Goal: Book appointment/travel/reservation: Book appointment/travel/reservation

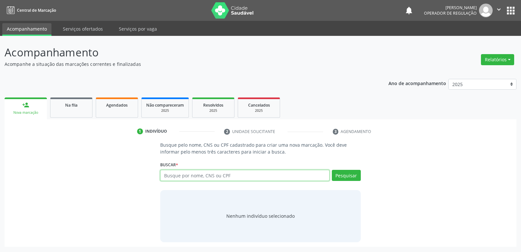
click at [217, 174] on input "text" at bounding box center [244, 175] width 169 height 11
type input "708901763578210"
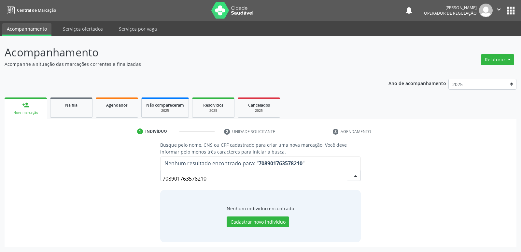
click at [180, 178] on input "708901763578210" at bounding box center [254, 178] width 185 height 13
click at [186, 178] on input "708901763578210" at bounding box center [254, 178] width 185 height 13
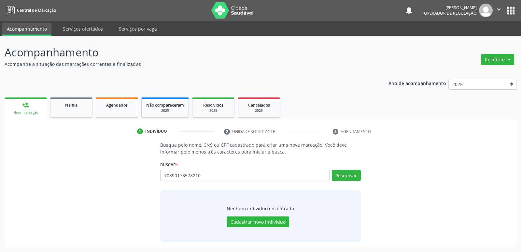
click at [185, 174] on input "70890173578210" at bounding box center [244, 175] width 169 height 11
type input "708901736578210"
click at [190, 177] on input "708901736578210" at bounding box center [244, 175] width 169 height 11
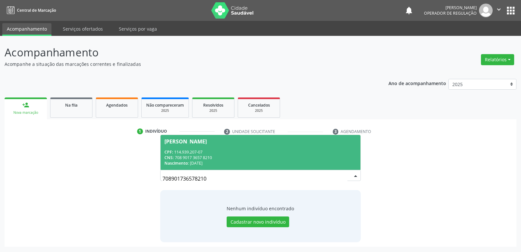
click at [233, 154] on div "CPF: 114.939.207-07" at bounding box center [260, 152] width 192 height 6
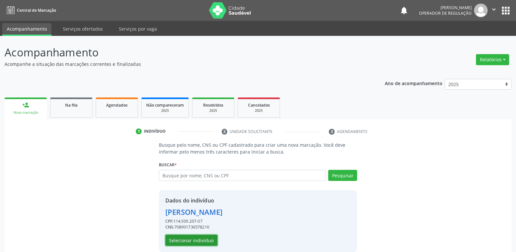
click at [197, 238] on button "Selecionar indivíduo" at bounding box center [191, 239] width 52 height 11
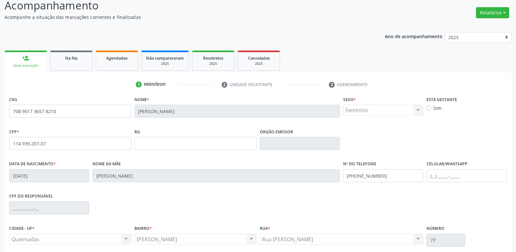
scroll to position [101, 0]
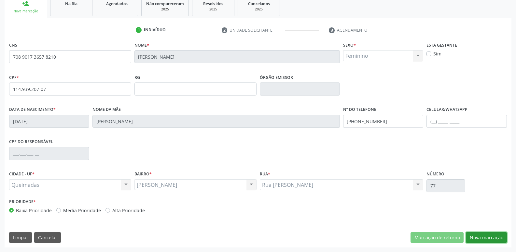
click at [491, 240] on button "Nova marcação" at bounding box center [486, 237] width 41 height 11
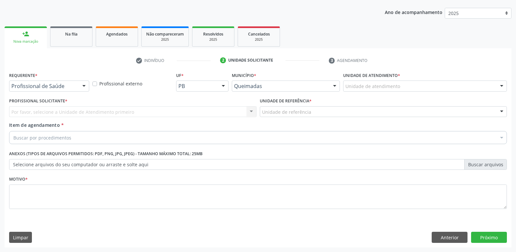
scroll to position [71, 0]
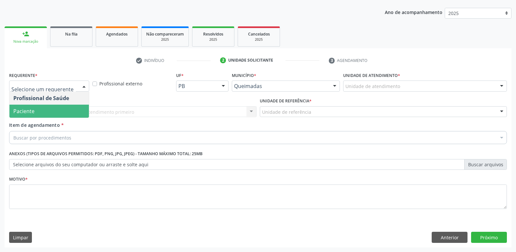
click at [34, 103] on span "Profissional de Saúde" at bounding box center [48, 97] width 79 height 13
click at [31, 111] on span "Paciente" at bounding box center [23, 110] width 21 height 7
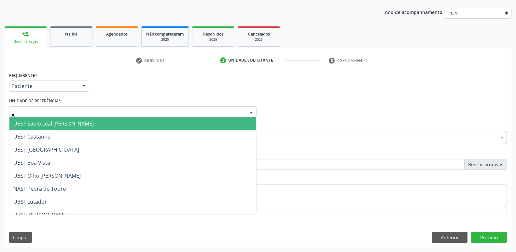
type input "AN"
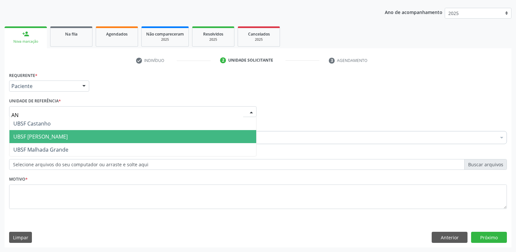
click at [36, 133] on span "UBSF [PERSON_NAME]" at bounding box center [40, 136] width 54 height 7
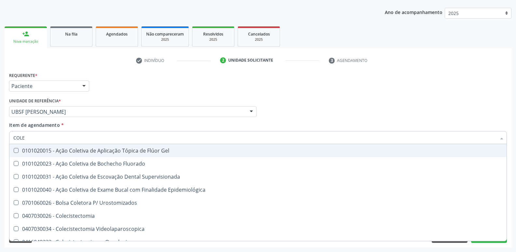
type input "COLES"
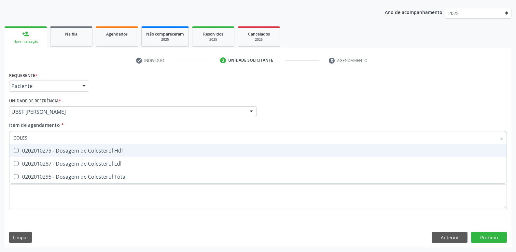
scroll to position [38, 0]
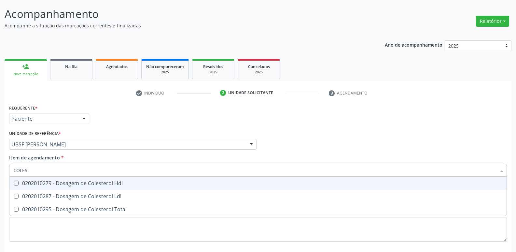
click at [61, 186] on div "0202010279 - Dosagem de Colesterol Hdl" at bounding box center [257, 182] width 489 height 5
checkbox Hdl "true"
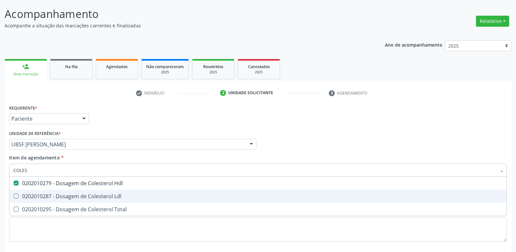
click at [61, 196] on div "0202010287 - Dosagem de Colesterol Ldl" at bounding box center [257, 195] width 489 height 5
checkbox Ldl "true"
type input "COLE"
checkbox Hdl "false"
checkbox Ldl "false"
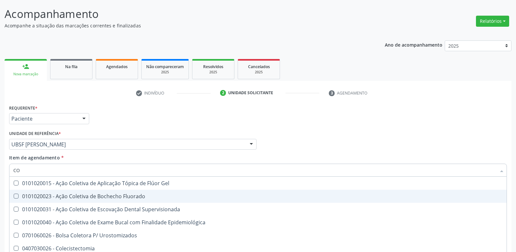
type input "C"
checkbox Hdl "false"
checkbox Ldl "false"
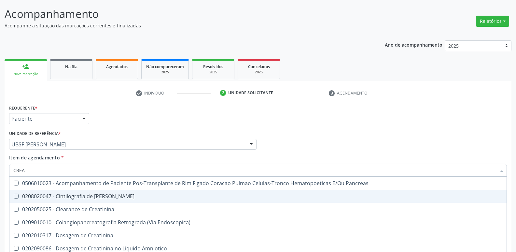
type input "CREAT"
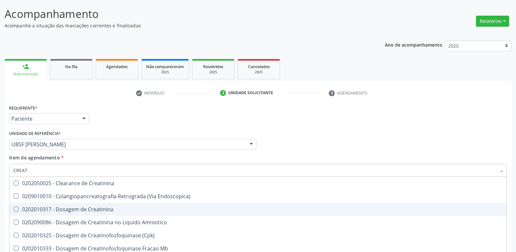
click at [61, 206] on div "0202010317 - Dosagem de Creatinina" at bounding box center [257, 208] width 489 height 5
checkbox Creatinina "true"
type input "CREA"
checkbox Creatinina "false"
checkbox \(Cpk\) "true"
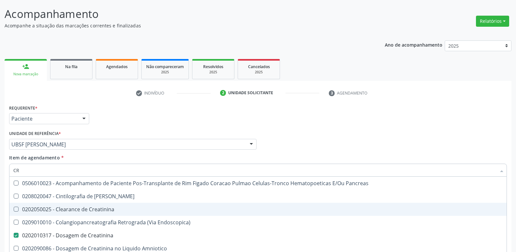
type input "C"
type input "TRI"
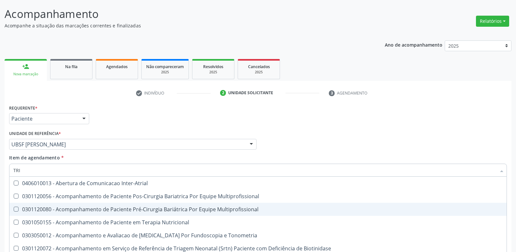
checkbox Tonometria "false"
checkbox Pulmonares "false"
type input "TRIGL"
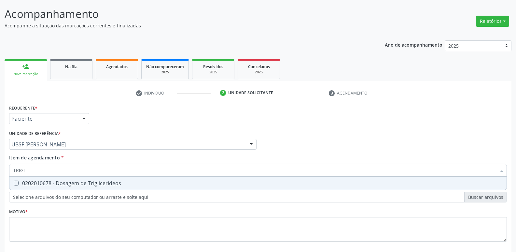
click at [69, 184] on div "0202010678 - Dosagem de Triglicerideos" at bounding box center [257, 182] width 489 height 5
checkbox Triglicerideos "true"
type input "TRIG"
checkbox Triglicerideos "false"
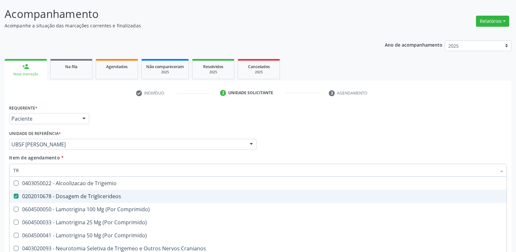
type input "T"
checkbox Triglicerideos "false"
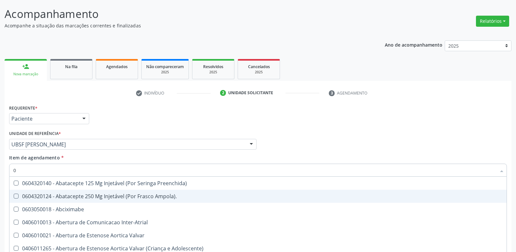
type input "02"
checkbox Pancreas "true"
checkbox Paratireoides "true"
checkbox 67 "true"
checkbox Anterior "true"
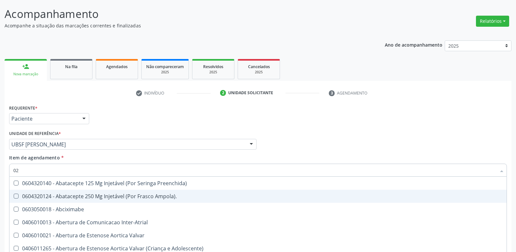
type input "020"
checkbox Transplantado "true"
checkbox Mama "true"
checkbox Boca "true"
checkbox Ciclodialise "true"
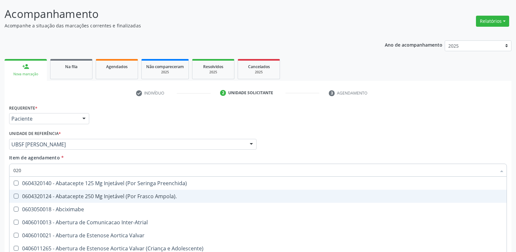
checkbox Pancreas "false"
checkbox Paratireoides "false"
checkbox 67 "false"
checkbox Anterior "false"
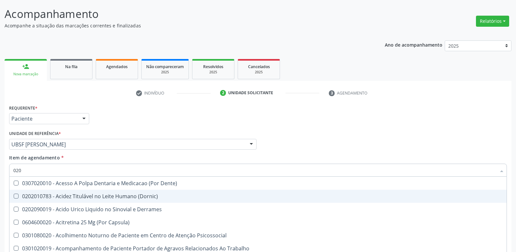
type input "0202"
checkbox Ocular "true"
checkbox Aberto\) "true"
checkbox Projecoes\) "true"
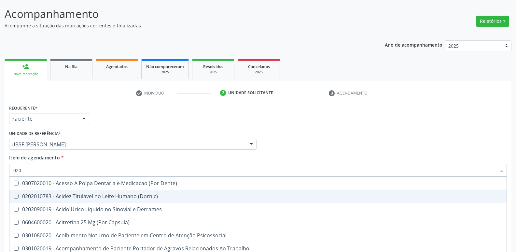
checkbox Hdl "false"
checkbox Ldl "false"
checkbox Creatinina "false"
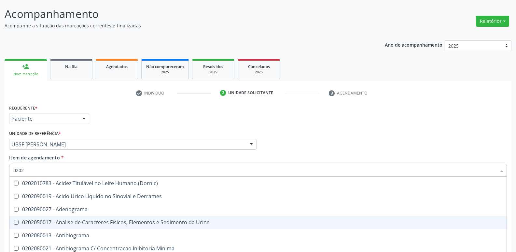
drag, startPoint x: 176, startPoint y: 222, endPoint x: 174, endPoint y: 225, distance: 3.5
click at [180, 221] on div "0202050017 - Analise de Caracteres Fisicos, Elementos e Sedimento da Urina" at bounding box center [257, 221] width 489 height 5
checkbox Urina "true"
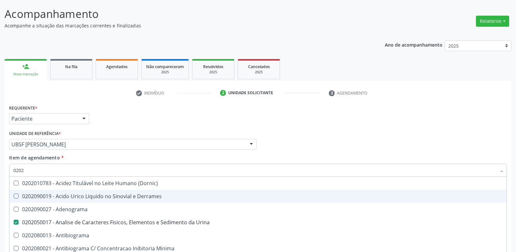
drag, startPoint x: 34, startPoint y: 168, endPoint x: 0, endPoint y: 144, distance: 41.6
click at [0, 144] on div "Acompanhamento Acompanhe a situação das marcações correntes e finalizadas Relat…" at bounding box center [258, 140] width 516 height 287
type input "G"
checkbox Urina "false"
checkbox Hdl "false"
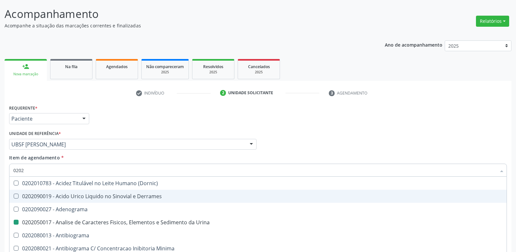
checkbox Ldl "false"
checkbox Creatinina "false"
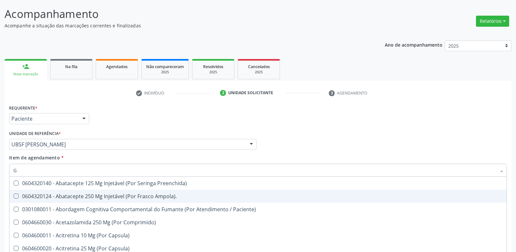
type input "GL"
checkbox Bucomaxilofacial "true"
type input "GLI"
checkbox Trabalho "true"
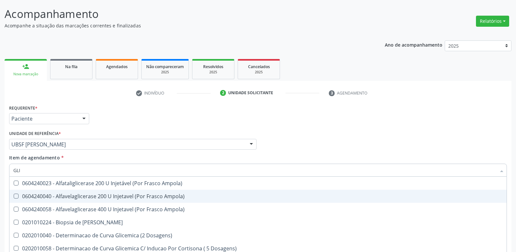
type input "GLIC"
checkbox Glicosilada "true"
checkbox Triglicerideos "false"
type input "GLICOS"
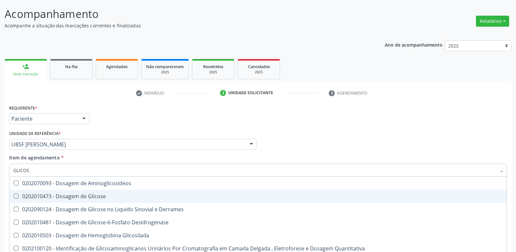
click at [112, 190] on span "0202010473 - Dosagem de Glicose" at bounding box center [257, 195] width 497 height 13
checkbox Glicose "true"
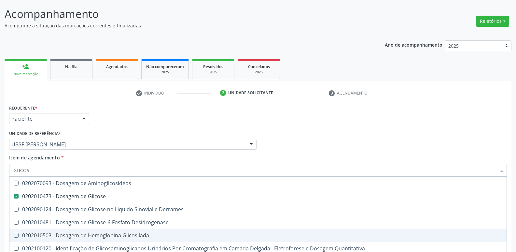
click at [123, 237] on div "0202010503 - Dosagem de Hemoglobina Glicosilada" at bounding box center [257, 234] width 489 height 5
checkbox Glicosilada "true"
type input "GLICO"
checkbox Glicose "false"
checkbox Derrames "true"
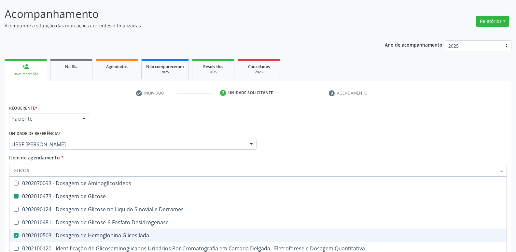
checkbox Glicosilada "false"
checkbox Quantitativa "true"
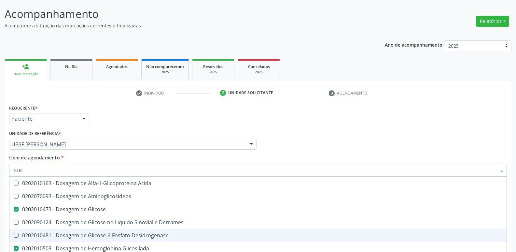
type input "GLI"
checkbox Glicose "false"
checkbox Glicosilada "false"
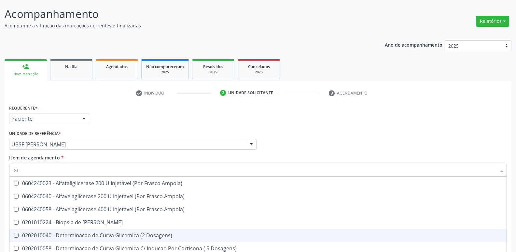
type input "G"
checkbox Glicose "false"
checkbox Glicosilada "false"
checkbox Triglicerideos "false"
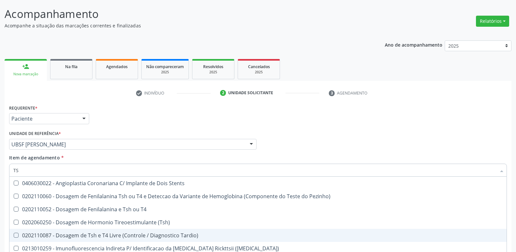
type input "TSH"
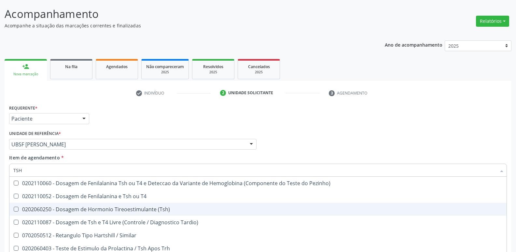
click at [125, 211] on div "0202060250 - Dosagem de Hormonio Tireoestimulante (Tsh)" at bounding box center [257, 208] width 489 height 5
checkbox \(Tsh\) "true"
type input "TS"
checkbox \(Tsh\) "false"
checkbox Tardio\) "true"
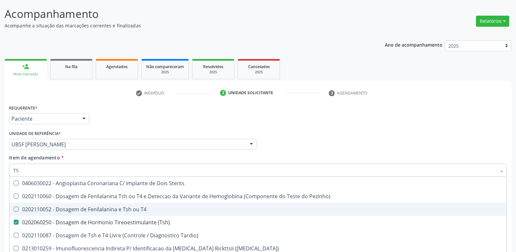
type input "T"
checkbox \(Tsh\) "false"
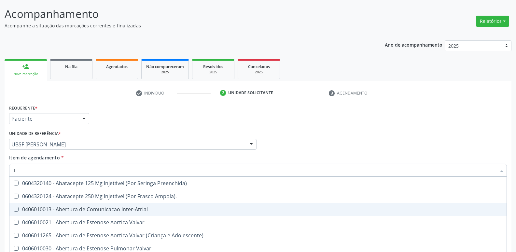
type input "T4"
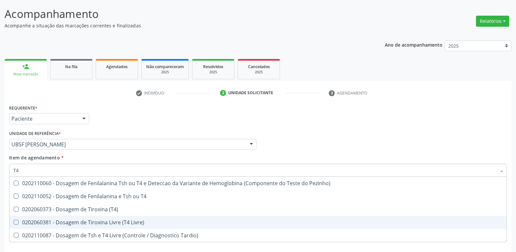
click at [139, 226] on span "0202060381 - Dosagem de Tiroxina Livre (T4 Livre)" at bounding box center [257, 221] width 497 height 13
checkbox Livre\) "true"
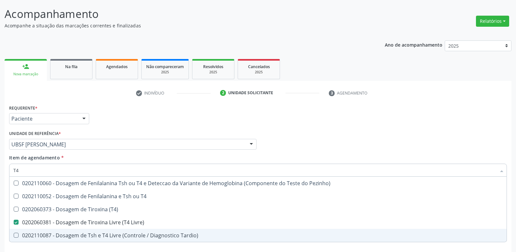
type input "T"
checkbox Livre\) "false"
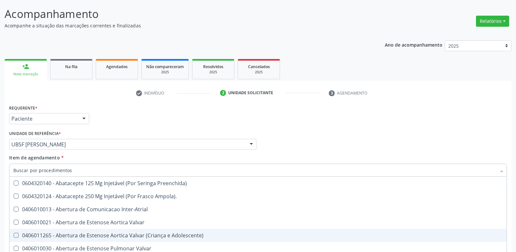
checkbox Urina "false"
checkbox Central "true"
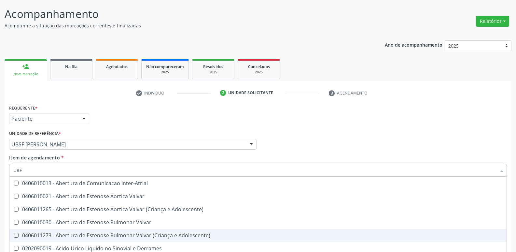
type input "UREI"
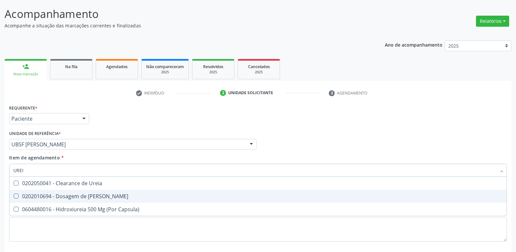
click at [124, 193] on span "0202010694 - Dosagem de Ureia" at bounding box center [257, 195] width 497 height 13
checkbox Ureia "true"
type input "URE"
checkbox Ureia "false"
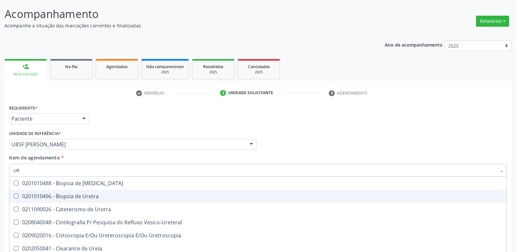
type input "U"
checkbox Ureia "false"
checkbox Bubonica\) "false"
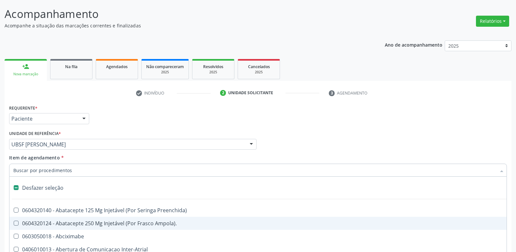
type input "H"
checkbox Urina "false"
checkbox Lactente\) "true"
checkbox A "true"
checkbox C "true"
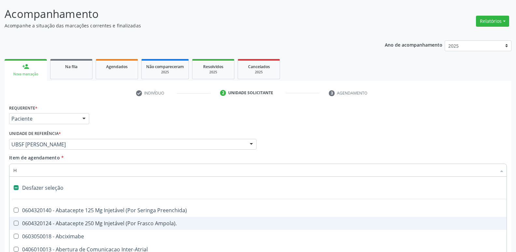
type input "HE"
checkbox Alternativa "true"
checkbox Lactente\) "false"
checkbox A "false"
checkbox C "false"
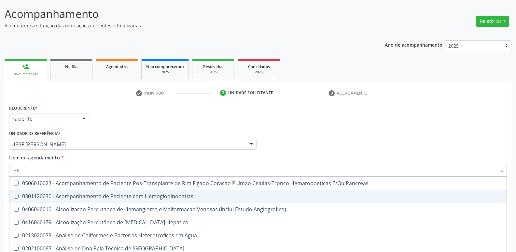
type input "HEM"
checkbox Radiosotopos\) "true"
checkbox Glicosilada "false"
type input "HEMO"
checkbox Transplante "true"
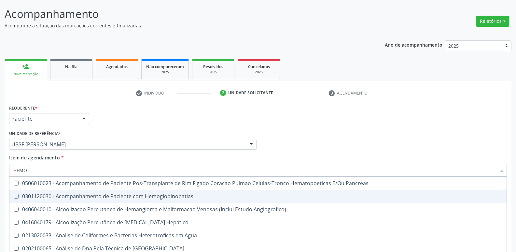
checkbox Radiosotopos\) "false"
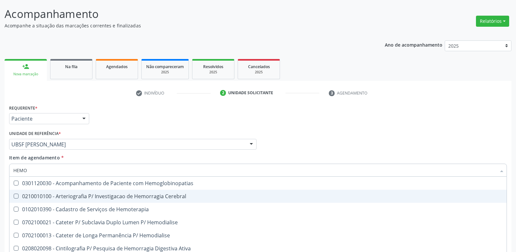
type input "HEMOG"
checkbox \(Confirmatorio\) "true"
type input "HEMOGR"
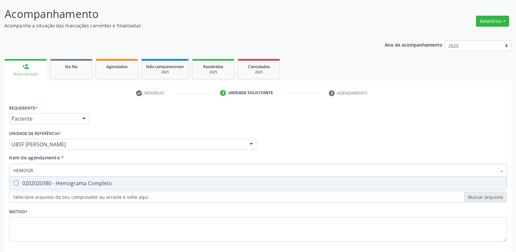
drag, startPoint x: 105, startPoint y: 181, endPoint x: 107, endPoint y: 191, distance: 10.0
click at [107, 187] on span "0202020380 - Hemograma Completo" at bounding box center [257, 182] width 497 height 13
checkbox Completo "true"
type input "HEMOG"
checkbox Completo "false"
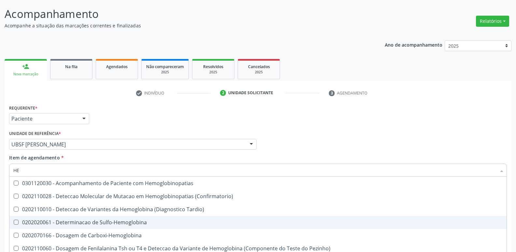
type input "H"
checkbox Glicosilada "false"
checkbox Completo "false"
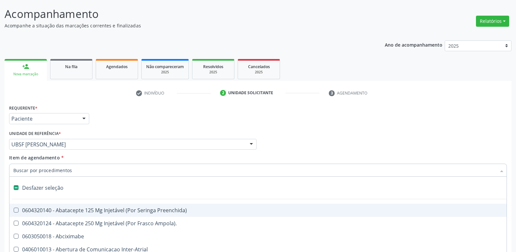
drag, startPoint x: 152, startPoint y: 122, endPoint x: 138, endPoint y: 161, distance: 41.1
click at [151, 122] on div "Requerente * Paciente Profissional de Saúde Paciente Nenhum resultado encontrad…" at bounding box center [257, 115] width 501 height 25
checkbox Ampola\)\ "true"
checkbox Abciximabe "true"
checkbox Inter-Atrial "true"
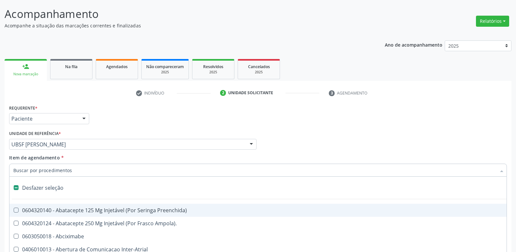
checkbox Valvar "true"
checkbox Adolescente\) "true"
checkbox Valvar "true"
checkbox Adolescente\) "true"
checkbox Paciente\) "true"
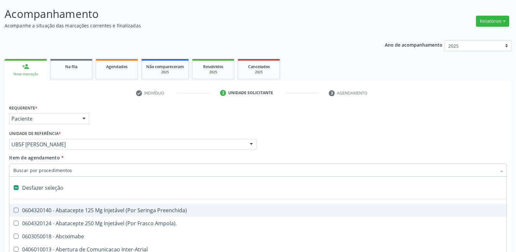
checkbox Dente\) "true"
checkbox Comprimido\) "true"
checkbox \(Dornic\) "true"
checkbox Urina "false"
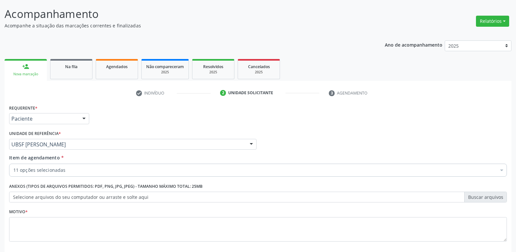
scroll to position [71, 0]
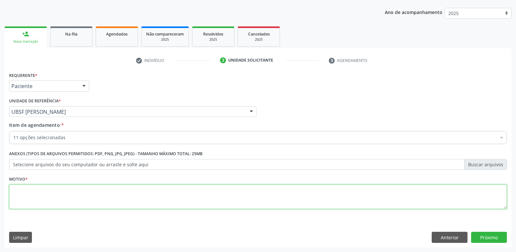
click at [80, 192] on textarea at bounding box center [258, 196] width 498 height 25
paste textarea "A"
type textarea "AVALIAÇÃO"
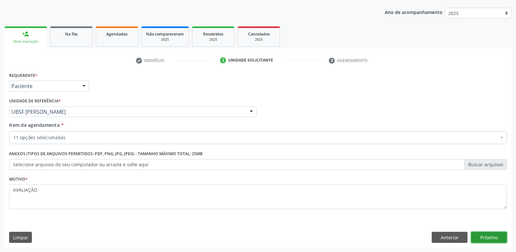
click at [483, 240] on button "Próximo" at bounding box center [489, 236] width 36 height 11
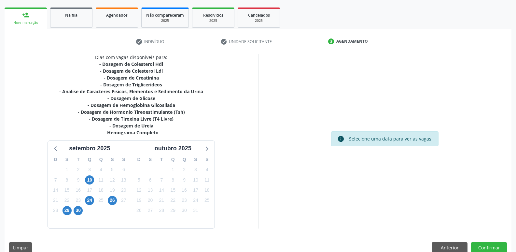
scroll to position [100, 0]
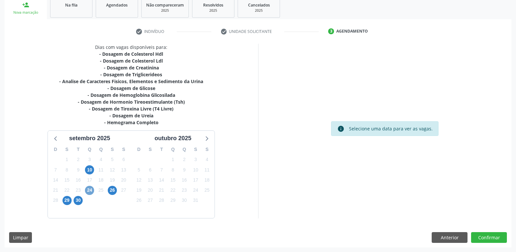
click at [89, 187] on span "24" at bounding box center [89, 190] width 9 height 9
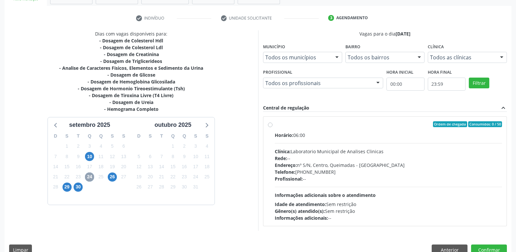
scroll to position [126, 0]
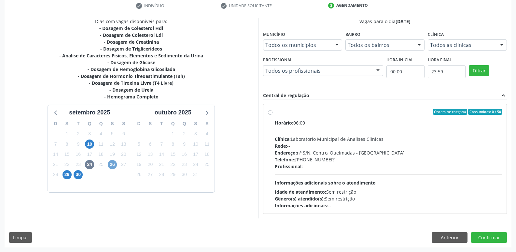
click at [110, 164] on span "26" at bounding box center [112, 164] width 9 height 9
click at [393, 150] on div "Endereço: nº S/N, Centro, Queimadas - PB" at bounding box center [389, 152] width 228 height 7
click at [272, 115] on input "Ordem de chegada Consumidos: 0 / 50 Horário: 06:00 Clínica: Laboratorio Municip…" at bounding box center [270, 112] width 5 height 6
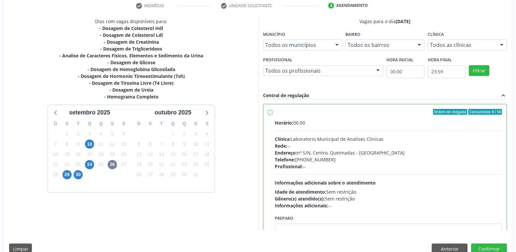
radio input "true"
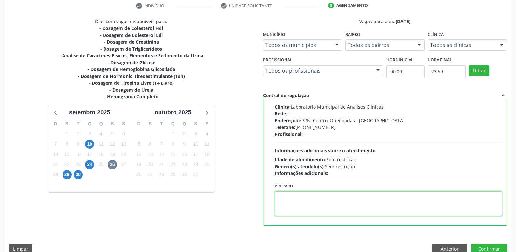
drag, startPoint x: 335, startPoint y: 203, endPoint x: 339, endPoint y: 189, distance: 14.2
click at [335, 200] on textarea at bounding box center [389, 203] width 228 height 25
type textarea "IR EM [GEOGRAPHIC_DATA]"
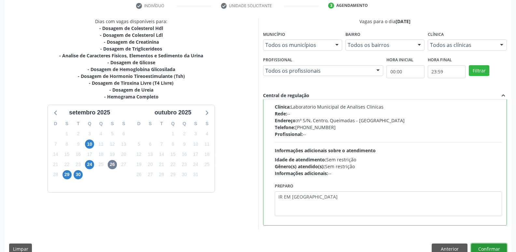
click at [484, 244] on button "Confirmar" at bounding box center [489, 248] width 36 height 11
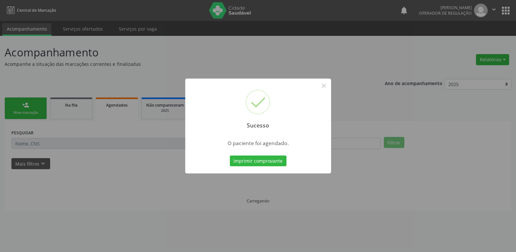
scroll to position [0, 0]
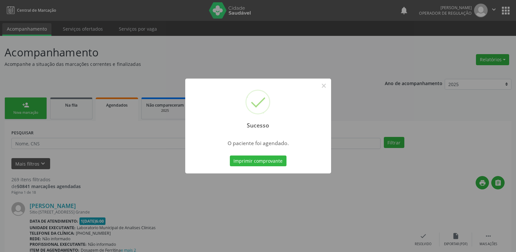
click at [230, 155] on button "Imprimir comprovante" at bounding box center [258, 160] width 57 height 11
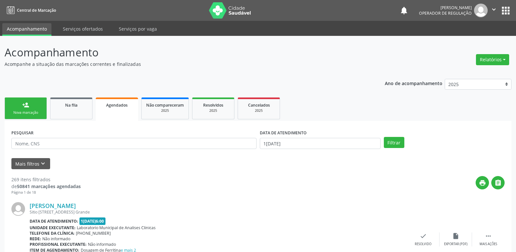
click at [27, 113] on div "Nova marcação" at bounding box center [25, 112] width 33 height 5
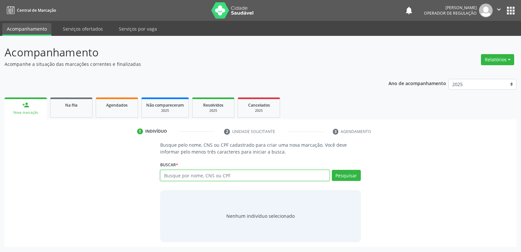
click at [180, 175] on input "text" at bounding box center [244, 175] width 169 height 11
type input "7042052346039884"
click at [343, 177] on button "Pesquisar" at bounding box center [346, 175] width 29 height 11
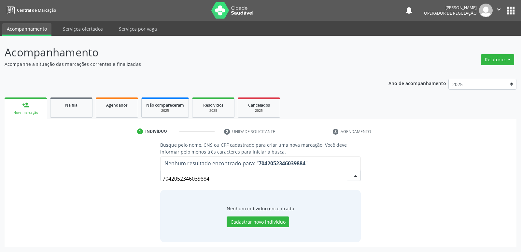
click at [194, 178] on input "7042052346039884" at bounding box center [254, 178] width 185 height 13
click at [203, 178] on input "7042052346039884" at bounding box center [254, 178] width 185 height 13
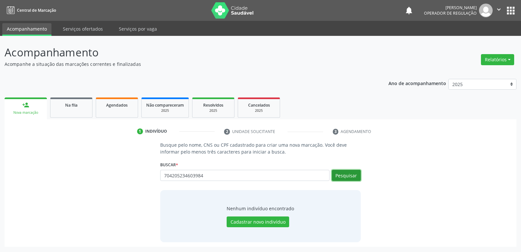
click at [333, 174] on button "Pesquisar" at bounding box center [346, 175] width 29 height 11
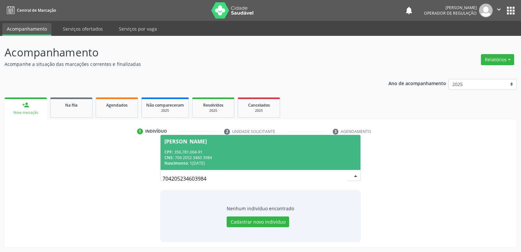
click at [265, 163] on div "Nascimento: 16/02/1957" at bounding box center [260, 163] width 192 height 6
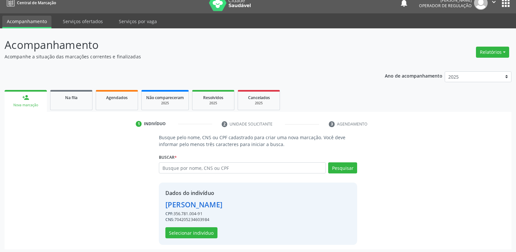
scroll to position [9, 0]
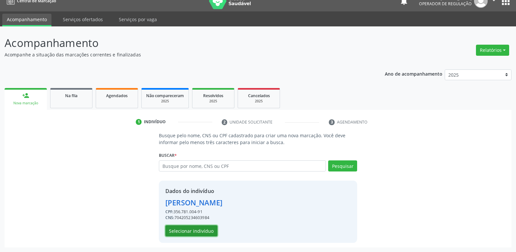
click at [207, 227] on button "Selecionar indivíduo" at bounding box center [191, 230] width 52 height 11
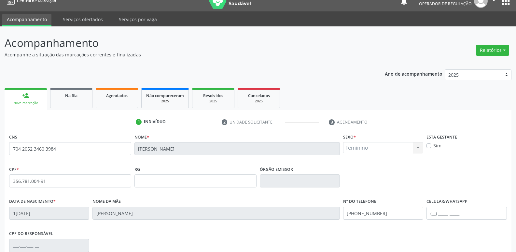
scroll to position [101, 0]
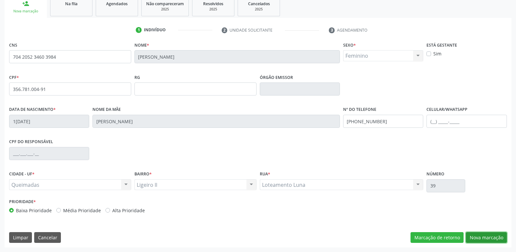
click at [476, 236] on button "Nova marcação" at bounding box center [486, 237] width 41 height 11
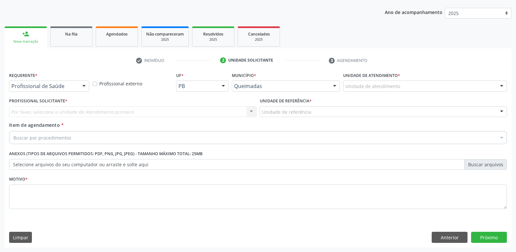
scroll to position [71, 0]
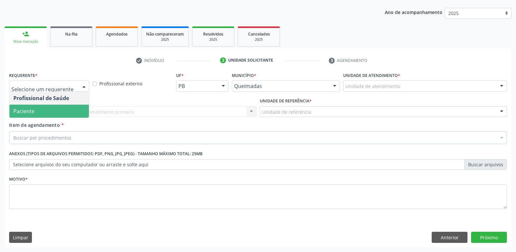
click at [52, 112] on span "Paciente" at bounding box center [48, 110] width 79 height 13
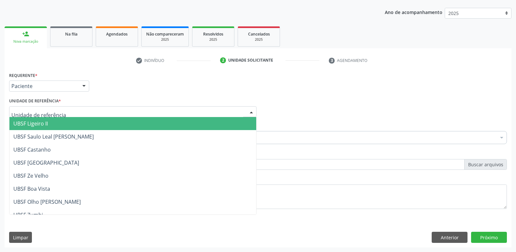
click at [49, 120] on span "UBSF Ligeiro II" at bounding box center [132, 123] width 247 height 13
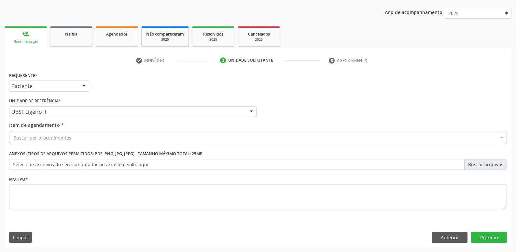
drag, startPoint x: 43, startPoint y: 128, endPoint x: 43, endPoint y: 135, distance: 7.5
click at [43, 129] on div "Item de agendamento * Buscar por procedimentos Selecionar todos 0604320140 - Ab…" at bounding box center [258, 131] width 498 height 21
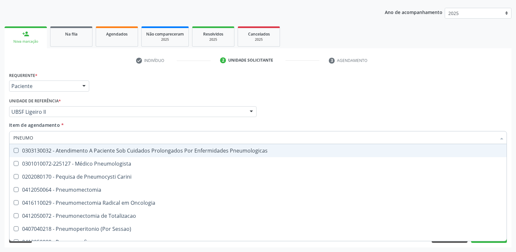
type input "PNEUMOL"
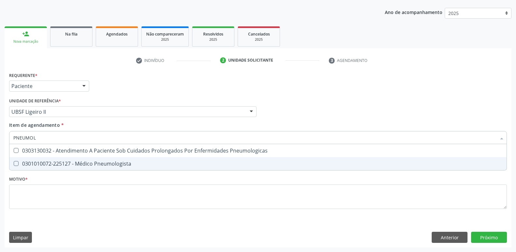
click at [64, 163] on div "0301010072-225127 - Médico Pneumologista" at bounding box center [257, 163] width 489 height 5
checkbox Pneumologista "true"
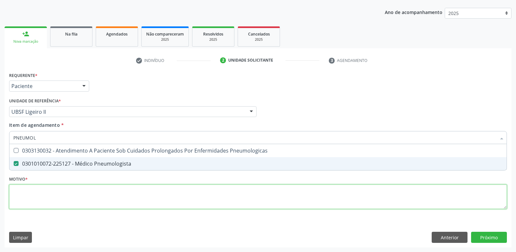
click at [63, 187] on div "Requerente * Paciente Profissional de Saúde Paciente Nenhum resultado encontrad…" at bounding box center [258, 143] width 498 height 147
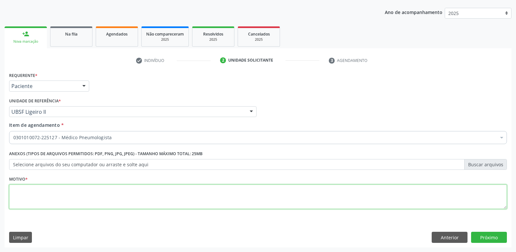
paste textarea "A"
drag, startPoint x: 50, startPoint y: 193, endPoint x: 0, endPoint y: 191, distance: 50.2
click at [0, 191] on div "Acompanhamento Acompanhe a situação das marcações correntes e finalizadas Relat…" at bounding box center [258, 108] width 516 height 287
type textarea "AVALIAÇÃO"
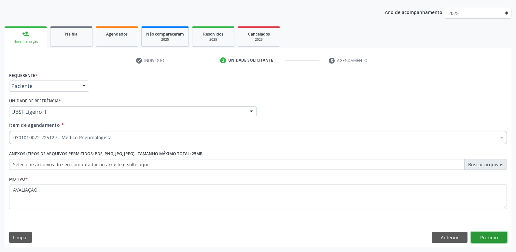
click at [493, 235] on button "Próximo" at bounding box center [489, 236] width 36 height 11
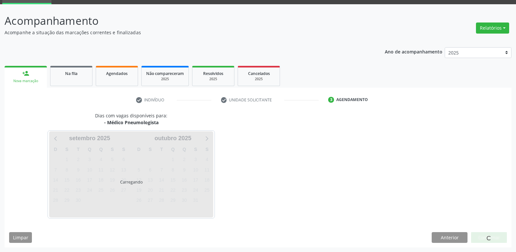
scroll to position [32, 0]
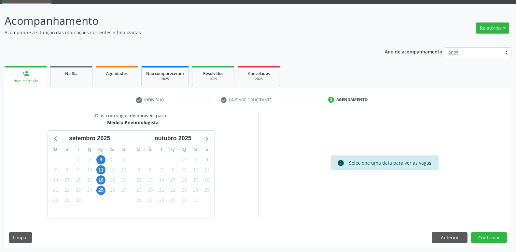
click at [96, 167] on div "11" at bounding box center [100, 170] width 9 height 10
click at [101, 175] on span "18" at bounding box center [100, 179] width 9 height 9
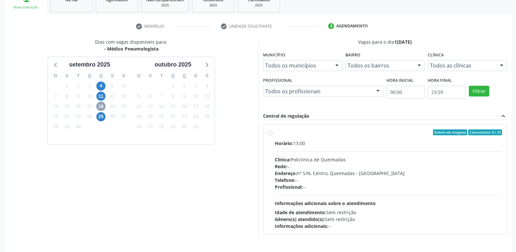
scroll to position [126, 0]
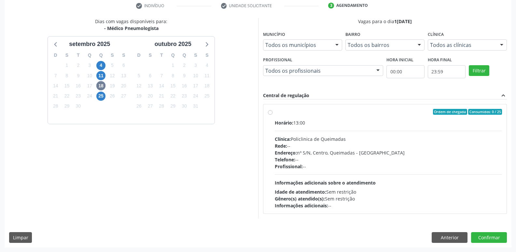
click at [382, 173] on div "Horário: 13:00 Clínica: Policlinica de Queimadas Rede: -- Endereço: nº S/N, Cen…" at bounding box center [389, 164] width 228 height 90
click at [272, 115] on input "Ordem de chegada Consumidos: 0 / 25 Horário: 13:00 Clínica: Policlinica de Quei…" at bounding box center [270, 112] width 5 height 6
radio input "true"
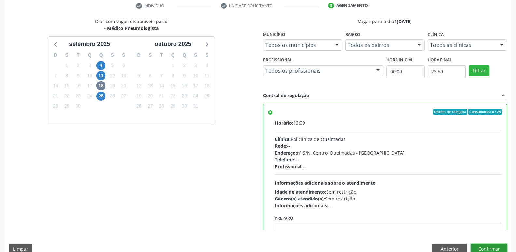
click at [479, 244] on button "Confirmar" at bounding box center [489, 248] width 36 height 11
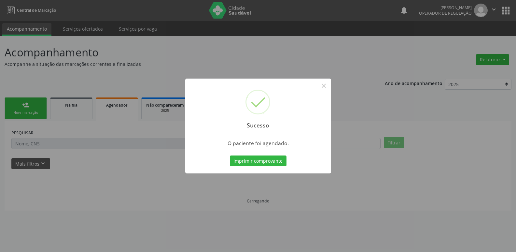
scroll to position [0, 0]
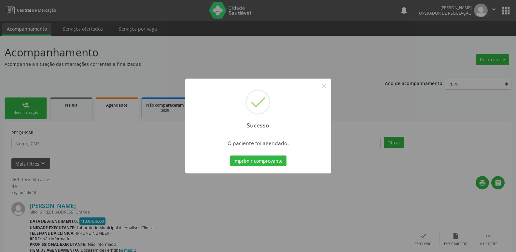
click at [230, 155] on button "Imprimir comprovante" at bounding box center [258, 160] width 57 height 11
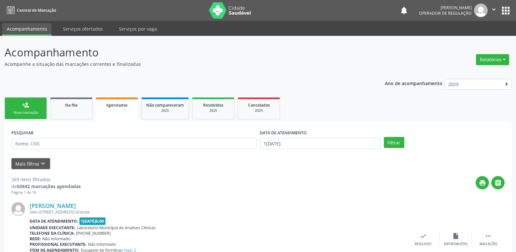
click at [28, 106] on div "person_add" at bounding box center [25, 104] width 7 height 7
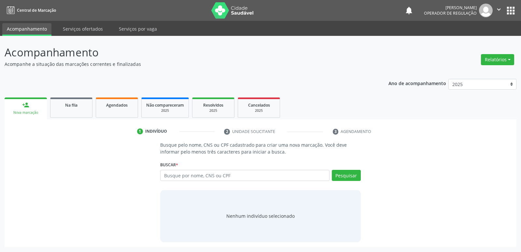
click at [198, 181] on div "Busque por nome, CNS ou CPF Nenhum resultado encontrado para: " " Digite nome, …" at bounding box center [260, 178] width 200 height 16
click at [196, 178] on input "text" at bounding box center [244, 175] width 169 height 11
type input "704206221638184"
click at [352, 173] on button "Pesquisar" at bounding box center [346, 175] width 29 height 11
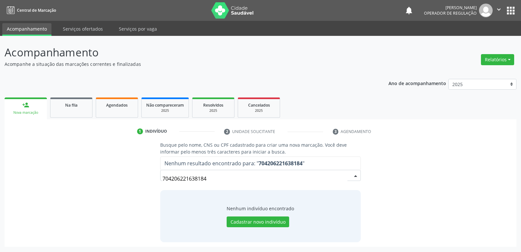
click at [184, 179] on input "704206221638184" at bounding box center [254, 178] width 185 height 13
drag, startPoint x: 209, startPoint y: 180, endPoint x: 219, endPoint y: 170, distance: 15.2
click at [209, 180] on input "704206221638184" at bounding box center [254, 178] width 185 height 13
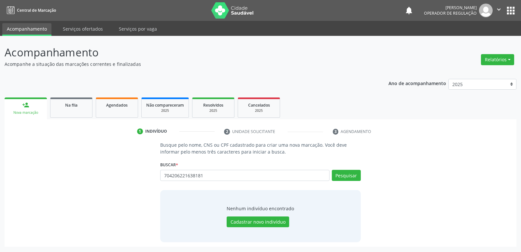
type input "704206221638181"
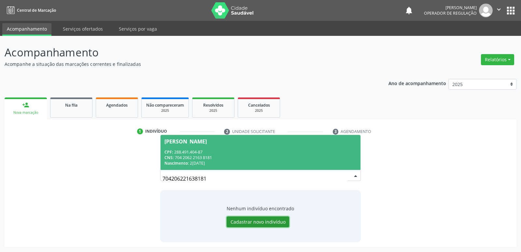
click at [280, 219] on button "Cadastrar novo indivíduo" at bounding box center [258, 221] width 62 height 11
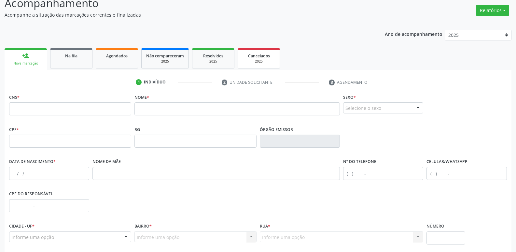
scroll to position [65, 0]
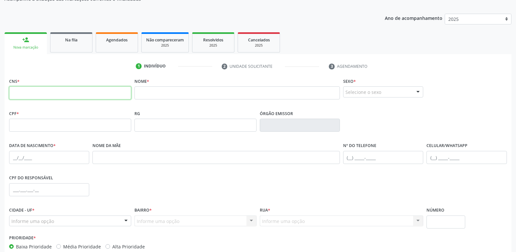
click at [113, 94] on input "text" at bounding box center [70, 92] width 122 height 13
type input "704 2062 2163 8181"
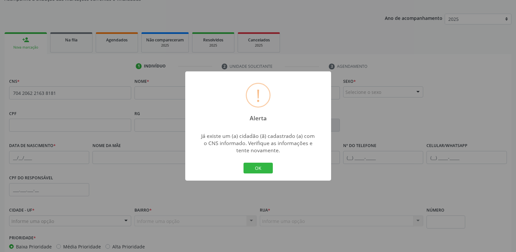
click at [243, 162] on button "OK" at bounding box center [257, 167] width 29 height 11
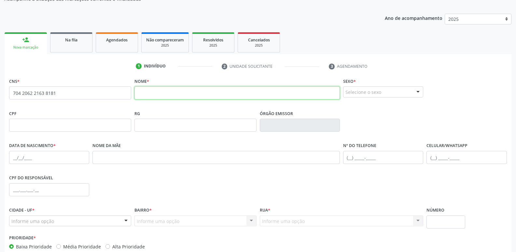
click at [150, 89] on input "text" at bounding box center [236, 92] width 205 height 13
type input "MARIA JOSE PEREIRA DA CRUZ"
click at [379, 91] on div "Selecione o sexo" at bounding box center [383, 91] width 80 height 11
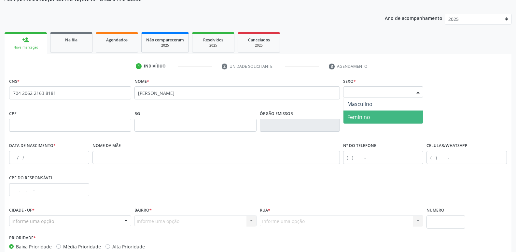
click at [366, 119] on span "Feminino" at bounding box center [358, 116] width 23 height 7
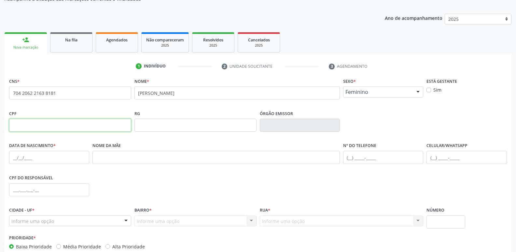
click at [29, 122] on input "text" at bounding box center [70, 124] width 122 height 13
type input "288.491.404-87"
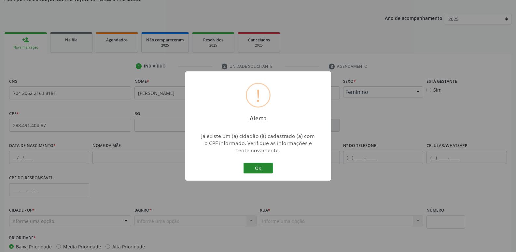
click at [270, 168] on button "OK" at bounding box center [257, 167] width 29 height 11
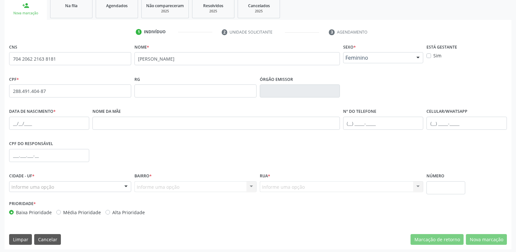
scroll to position [101, 0]
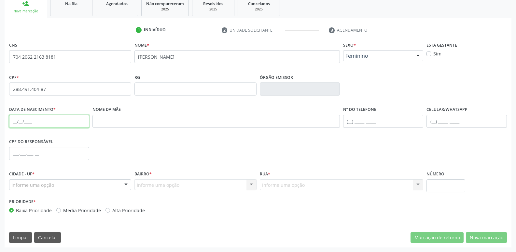
click at [13, 124] on input "text" at bounding box center [49, 121] width 80 height 13
type input "[DATE]"
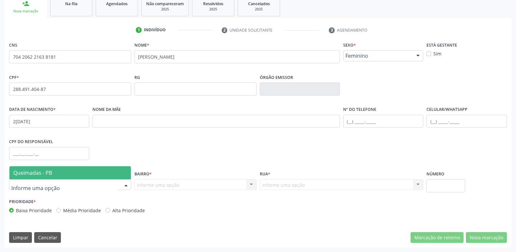
click at [41, 169] on span "Queimadas - PB" at bounding box center [32, 172] width 39 height 7
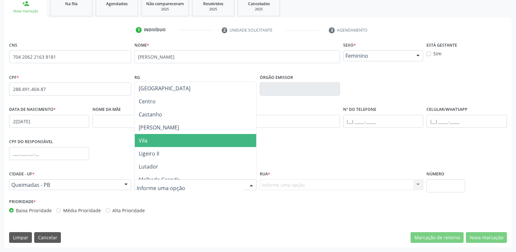
click at [159, 142] on span "Vila" at bounding box center [195, 140] width 121 height 13
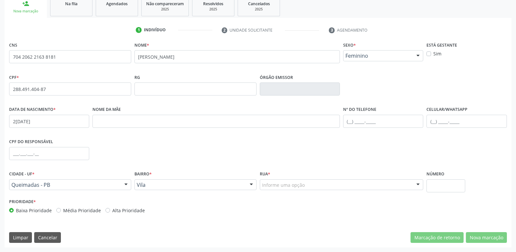
click at [352, 186] on div "Informe uma opção" at bounding box center [342, 184] width 164 height 11
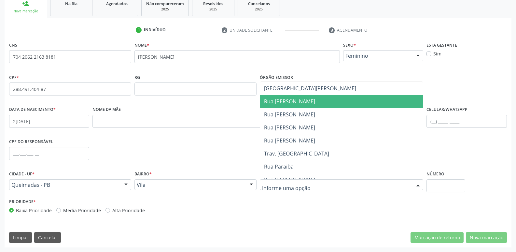
click at [306, 97] on span "Rua [PERSON_NAME]" at bounding box center [341, 101] width 163 height 13
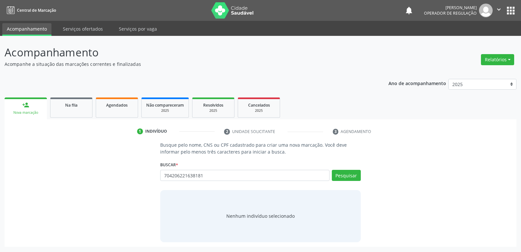
type input "704206221638181"
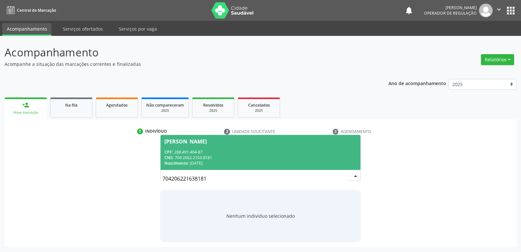
click at [216, 149] on div "CPF: 288.491.404-87" at bounding box center [260, 152] width 192 height 6
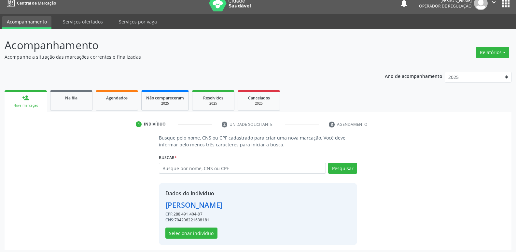
scroll to position [9, 0]
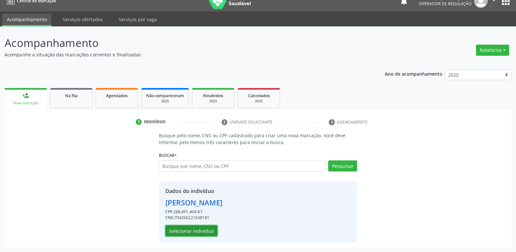
click at [209, 230] on button "Selecionar indivíduo" at bounding box center [191, 230] width 52 height 11
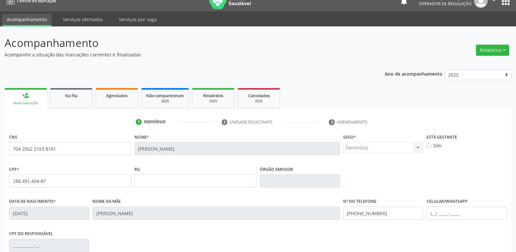
scroll to position [101, 0]
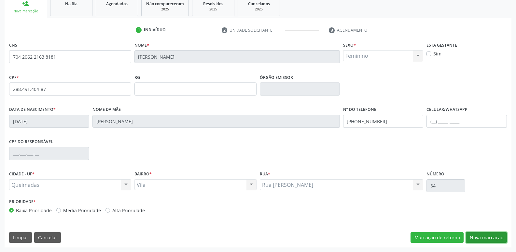
drag, startPoint x: 477, startPoint y: 238, endPoint x: 471, endPoint y: 238, distance: 5.9
click at [477, 239] on button "Nova marcação" at bounding box center [486, 237] width 41 height 11
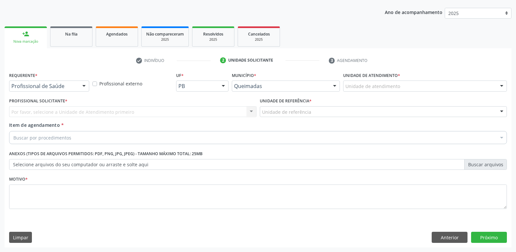
scroll to position [71, 0]
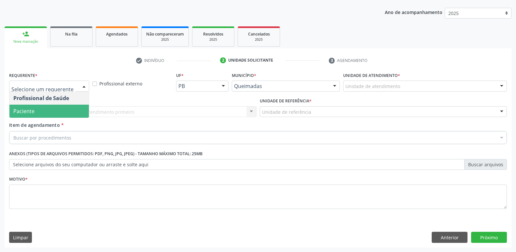
click at [23, 116] on span "Paciente" at bounding box center [48, 110] width 79 height 13
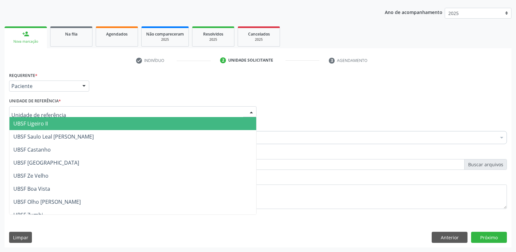
type input "V"
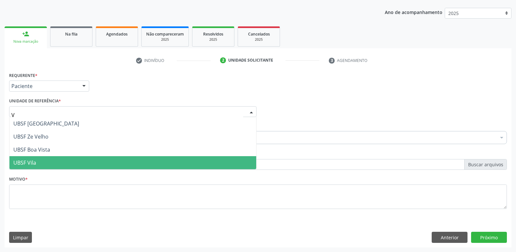
click at [22, 161] on span "UBSF Vila" at bounding box center [24, 162] width 23 height 7
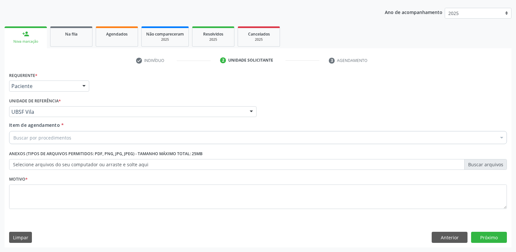
click at [41, 143] on div "Buscar por procedimentos" at bounding box center [258, 137] width 498 height 13
type input "PNEUMOL"
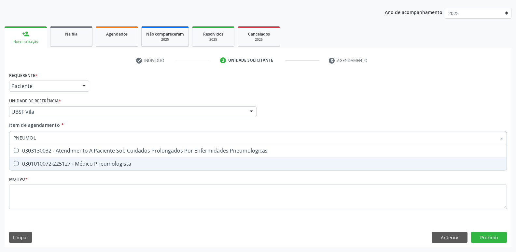
click at [77, 165] on div "0301010072-225127 - Médico Pneumologista" at bounding box center [257, 163] width 489 height 5
checkbox Pneumologista "true"
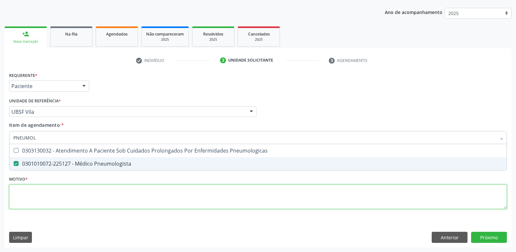
drag, startPoint x: 68, startPoint y: 191, endPoint x: 46, endPoint y: 160, distance: 37.8
click at [66, 188] on div "Requerente * Paciente Profissional de Saúde Paciente Nenhum resultado encontrad…" at bounding box center [258, 143] width 498 height 147
paste textarea "AVALIAÇÃO"
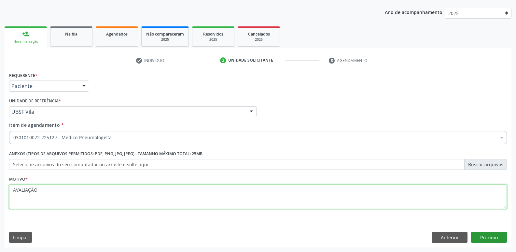
type textarea "AVALIAÇÃO"
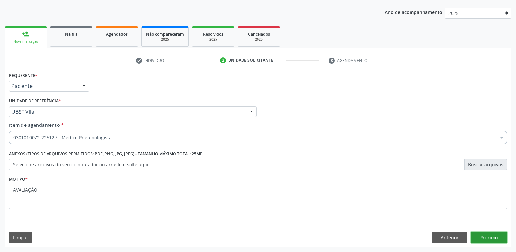
click at [486, 239] on button "Próximo" at bounding box center [489, 236] width 36 height 11
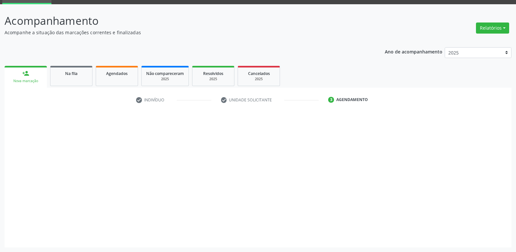
scroll to position [32, 0]
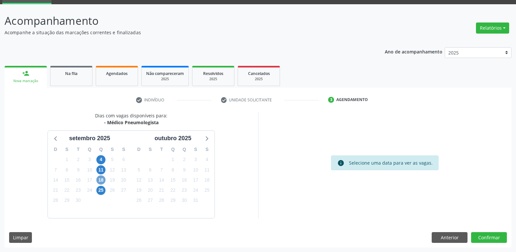
click at [97, 178] on span "18" at bounding box center [100, 179] width 9 height 9
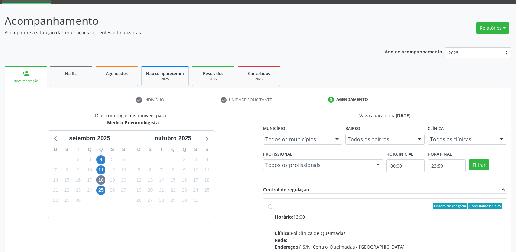
drag, startPoint x: 413, startPoint y: 220, endPoint x: 439, endPoint y: 186, distance: 42.6
click at [421, 216] on div "Horário: 13:00" at bounding box center [389, 216] width 228 height 7
click at [272, 209] on input "Ordem de chegada Consumidos: 1 / 25 Horário: 13:00 Clínica: Policlinica de Quei…" at bounding box center [270, 206] width 5 height 6
radio input "true"
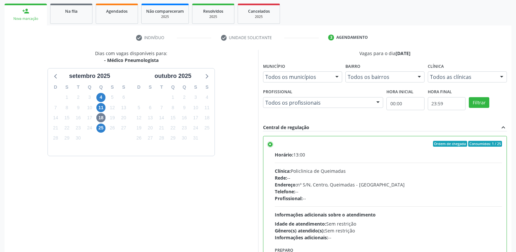
scroll to position [137, 0]
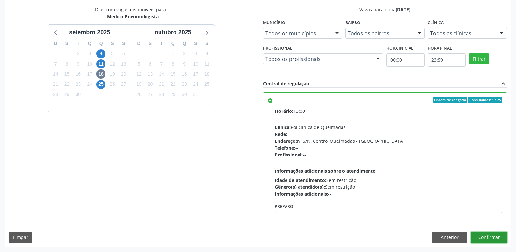
click at [495, 242] on button "Confirmar" at bounding box center [489, 236] width 36 height 11
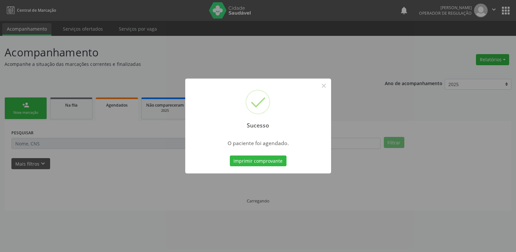
scroll to position [0, 0]
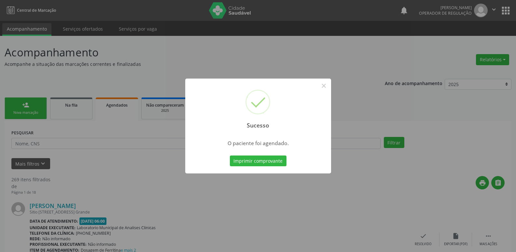
click at [230, 155] on button "Imprimir comprovante" at bounding box center [258, 160] width 57 height 11
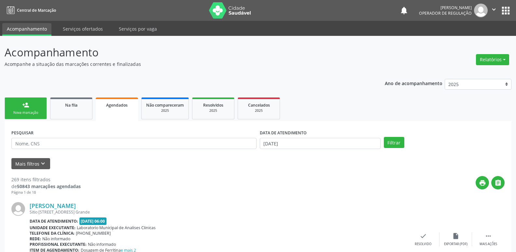
click at [31, 106] on link "person_add Nova marcação" at bounding box center [26, 108] width 42 height 22
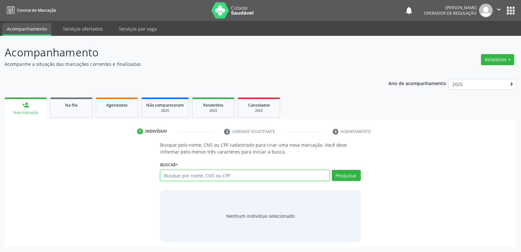
click at [221, 175] on input "text" at bounding box center [244, 175] width 169 height 11
type input "707004863628430"
click at [354, 174] on button "Pesquisar" at bounding box center [346, 175] width 29 height 11
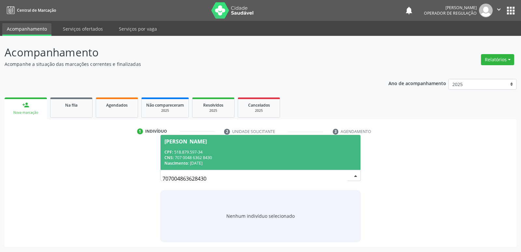
click at [186, 164] on span "Nascimento:" at bounding box center [176, 163] width 24 height 6
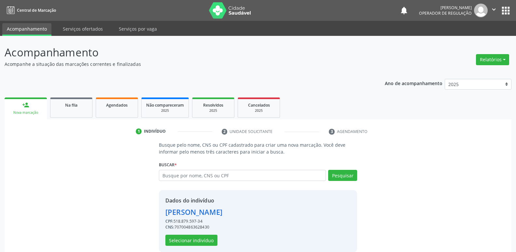
scroll to position [9, 0]
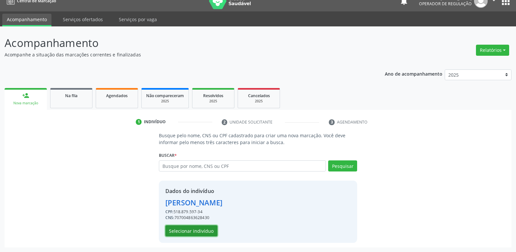
click at [214, 228] on button "Selecionar indivíduo" at bounding box center [191, 230] width 52 height 11
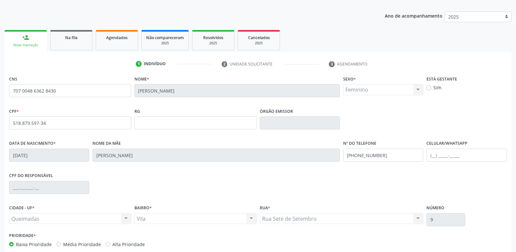
scroll to position [101, 0]
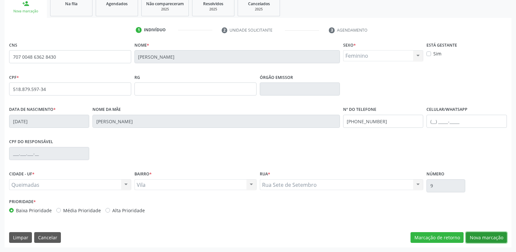
drag, startPoint x: 472, startPoint y: 234, endPoint x: 414, endPoint y: 205, distance: 64.6
click at [471, 228] on div "CNS 707 0048 6362 8430 [GEOGRAPHIC_DATA] * [PERSON_NAME] * Feminino Masculino F…" at bounding box center [258, 143] width 507 height 207
click at [476, 236] on button "Nova marcação" at bounding box center [486, 237] width 41 height 11
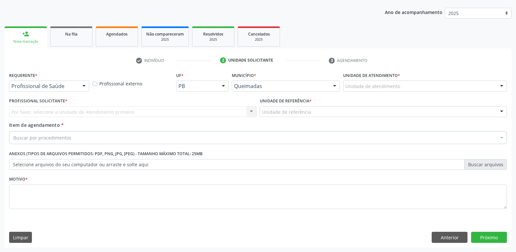
scroll to position [71, 0]
drag, startPoint x: 76, startPoint y: 88, endPoint x: 70, endPoint y: 111, distance: 23.6
click at [76, 90] on div "Profissional de Saúde" at bounding box center [49, 85] width 80 height 11
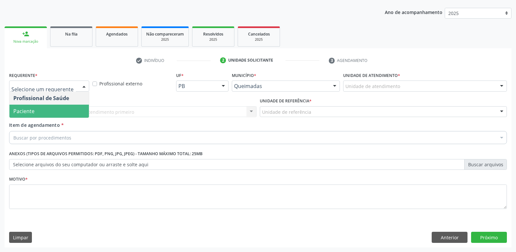
click at [69, 115] on span "Paciente" at bounding box center [48, 110] width 79 height 13
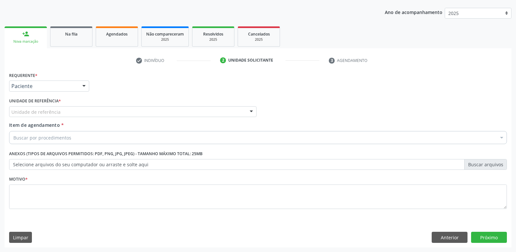
click at [77, 109] on div "Unidade de referência" at bounding box center [132, 111] width 247 height 11
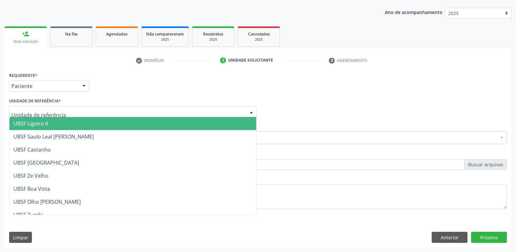
type input "V"
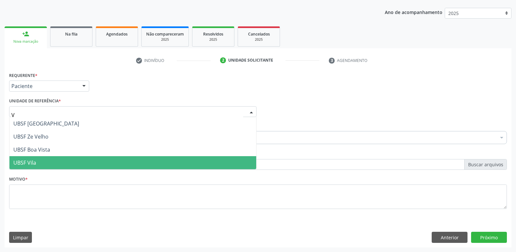
drag, startPoint x: 48, startPoint y: 164, endPoint x: 51, endPoint y: 157, distance: 8.2
click at [48, 162] on span "UBSF Vila" at bounding box center [132, 162] width 247 height 13
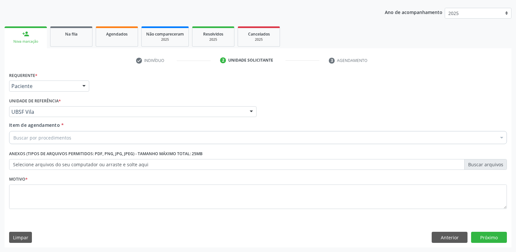
click at [59, 145] on div "Item de agendamento * Buscar por procedimentos Selecionar todos 0604320140 - Ab…" at bounding box center [257, 133] width 501 height 25
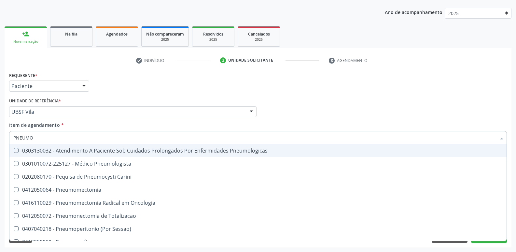
type input "PNEUMOL"
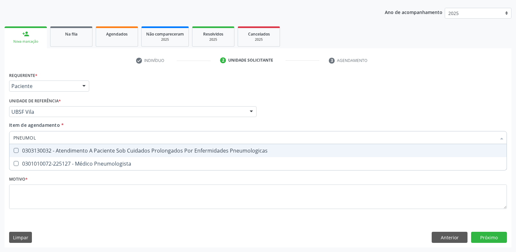
scroll to position [38, 0]
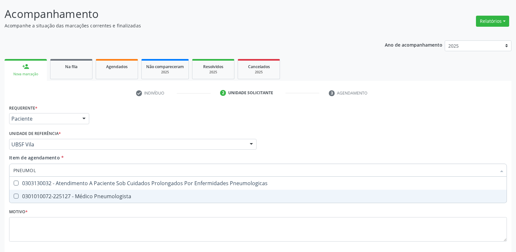
click at [82, 193] on div "0301010072-225127 - Médico Pneumologista" at bounding box center [257, 195] width 489 height 5
checkbox Pneumologista "true"
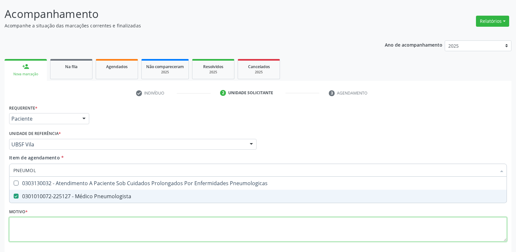
click at [77, 228] on div "Requerente * Paciente Profissional de Saúde Paciente Nenhum resultado encontrad…" at bounding box center [258, 176] width 498 height 147
paste textarea "AVALIAÇÃO"
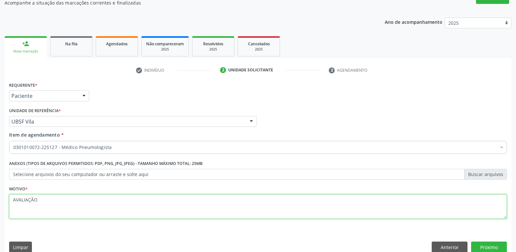
scroll to position [71, 0]
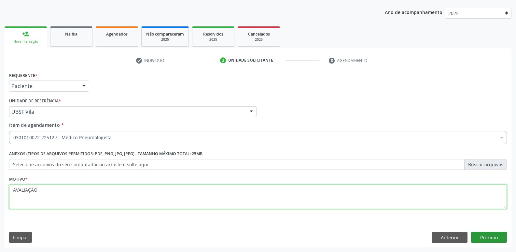
type textarea "AVALIAÇÃO"
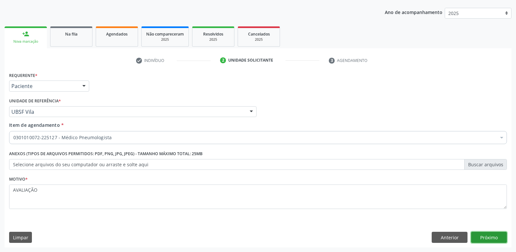
click at [486, 238] on button "Próximo" at bounding box center [489, 236] width 36 height 11
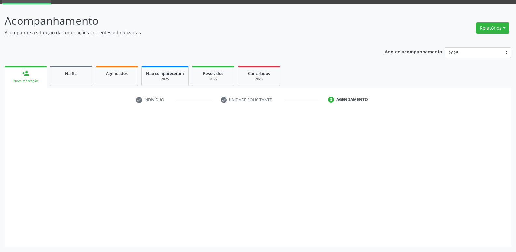
scroll to position [32, 0]
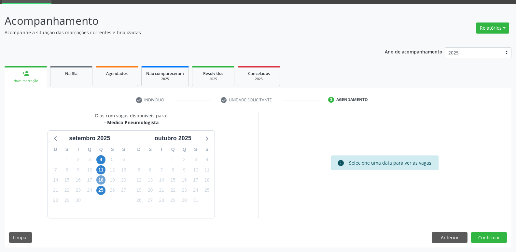
click at [101, 182] on span "18" at bounding box center [100, 179] width 9 height 9
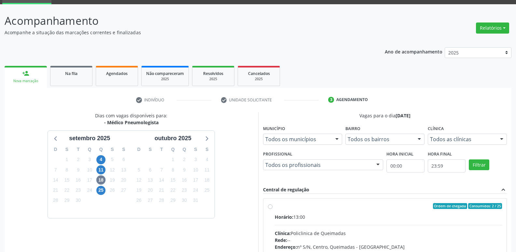
drag, startPoint x: 450, startPoint y: 219, endPoint x: 467, endPoint y: 165, distance: 56.4
click at [448, 214] on div "Horário: 13:00" at bounding box center [389, 216] width 228 height 7
click at [272, 209] on input "Ordem de chegada Consumidos: 2 / 25 Horário: 13:00 Clínica: Policlinica de Quei…" at bounding box center [270, 206] width 5 height 6
radio input "true"
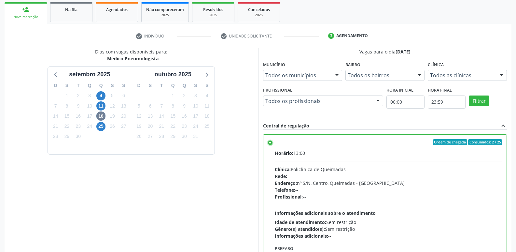
scroll to position [137, 0]
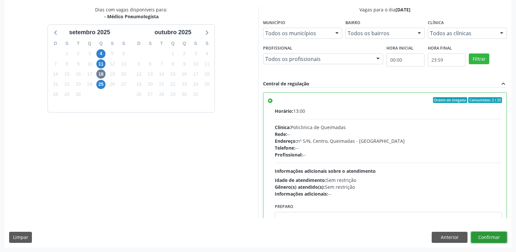
click at [477, 237] on button "Confirmar" at bounding box center [489, 236] width 36 height 11
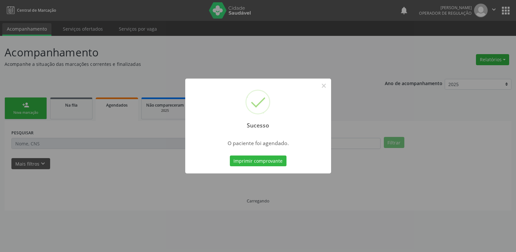
scroll to position [0, 0]
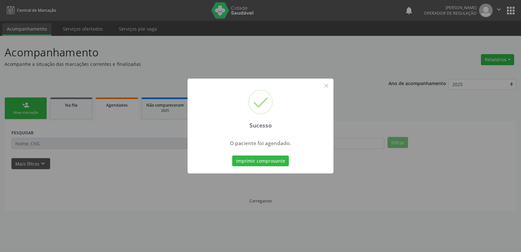
click at [232, 155] on button "Imprimir comprovante" at bounding box center [260, 160] width 57 height 11
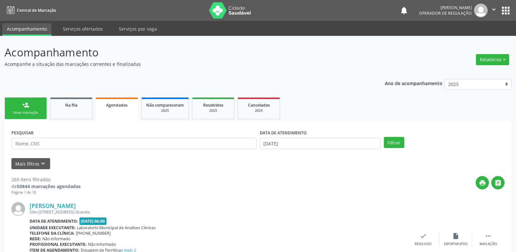
click at [30, 100] on link "person_add Nova marcação" at bounding box center [26, 108] width 42 height 22
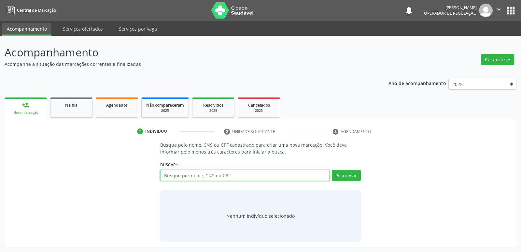
click at [166, 172] on input "text" at bounding box center [244, 175] width 169 height 11
type input "709708089297090"
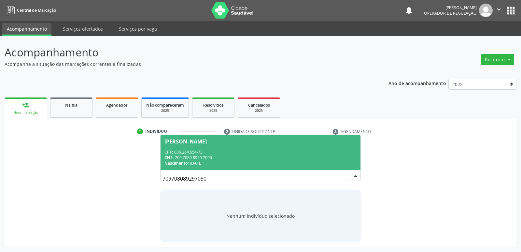
click at [233, 151] on div "CPF: 035.264.554-73" at bounding box center [260, 152] width 192 height 6
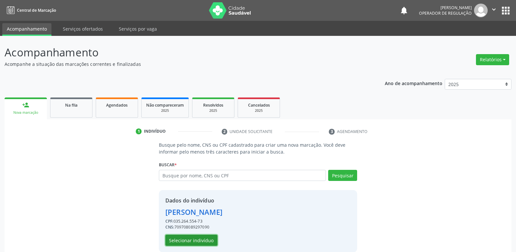
click at [175, 238] on button "Selecionar indivíduo" at bounding box center [191, 239] width 52 height 11
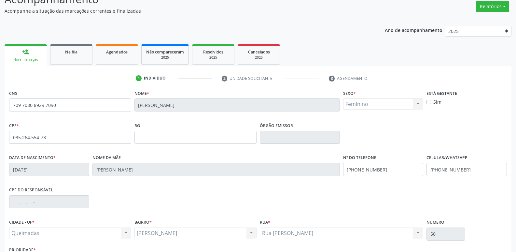
scroll to position [101, 0]
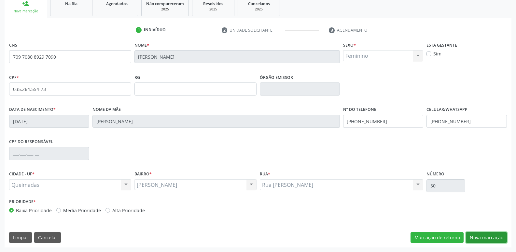
click at [480, 241] on button "Nova marcação" at bounding box center [486, 237] width 41 height 11
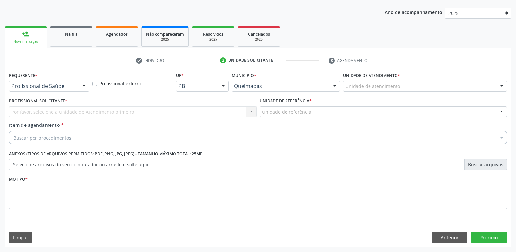
scroll to position [71, 0]
drag, startPoint x: 32, startPoint y: 83, endPoint x: 33, endPoint y: 86, distance: 3.7
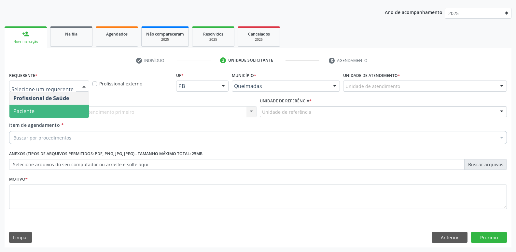
click at [38, 113] on span "Paciente" at bounding box center [48, 110] width 79 height 13
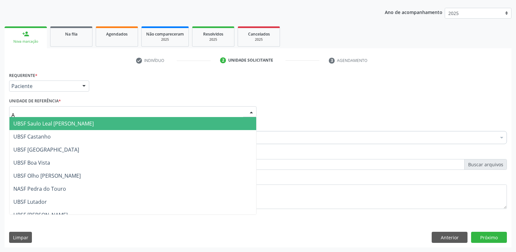
type input "AN"
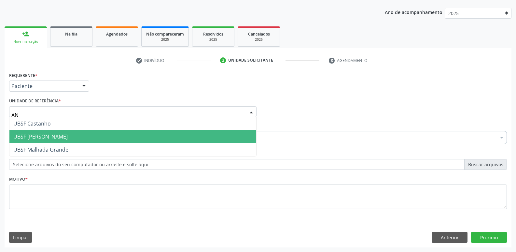
drag, startPoint x: 46, startPoint y: 131, endPoint x: 46, endPoint y: 139, distance: 7.8
click at [45, 131] on span "UBSF [PERSON_NAME]" at bounding box center [132, 136] width 247 height 13
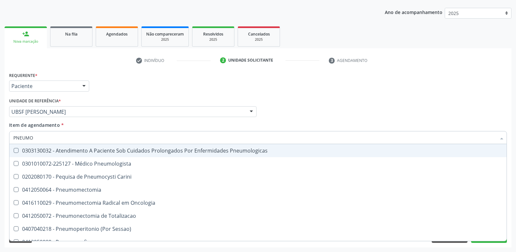
type input "PNEUMOL"
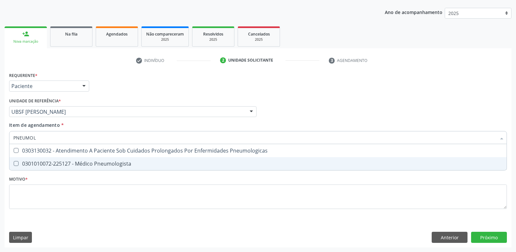
drag, startPoint x: 52, startPoint y: 161, endPoint x: 63, endPoint y: 185, distance: 26.3
click at [52, 162] on div "0301010072-225127 - Médico Pneumologista" at bounding box center [257, 163] width 489 height 5
checkbox Pneumologista "true"
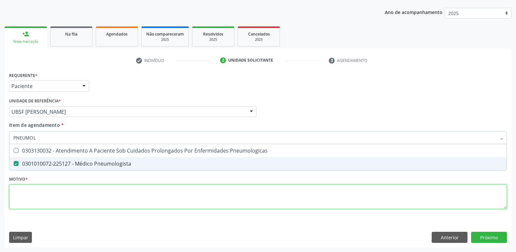
click at [64, 188] on div "Requerente * Paciente Profissional de Saúde Paciente Nenhum resultado encontrad…" at bounding box center [258, 143] width 498 height 147
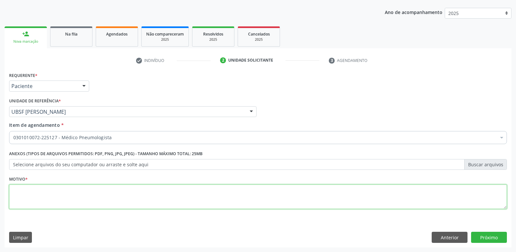
paste textarea "AVALIAÇÃO"
type textarea "AVALIAÇÃO"
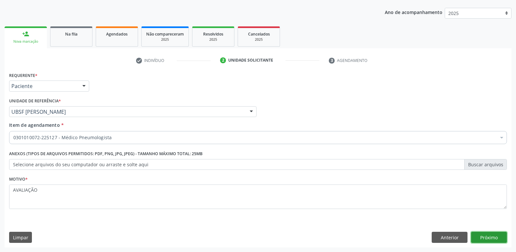
click at [497, 234] on button "Próximo" at bounding box center [489, 236] width 36 height 11
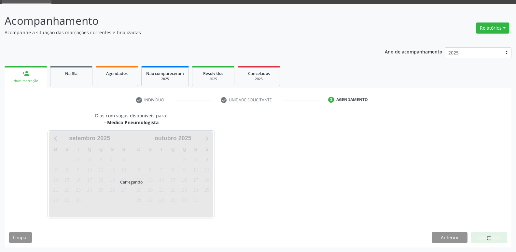
scroll to position [32, 0]
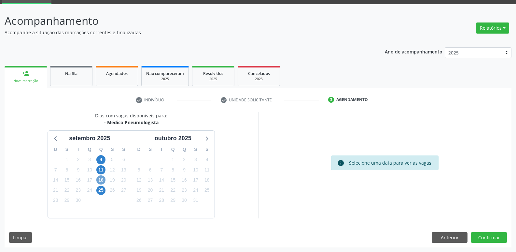
click at [101, 178] on span "18" at bounding box center [100, 179] width 9 height 9
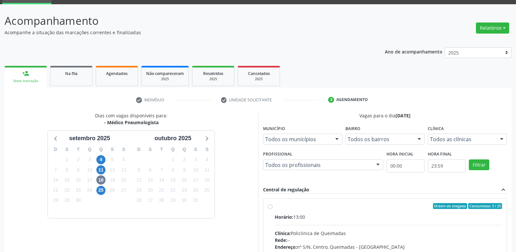
click at [272, 209] on input "Ordem de chegada Consumidos: 3 / 25 Horário: 13:00 Clínica: Policlinica de Quei…" at bounding box center [270, 206] width 5 height 6
radio input "true"
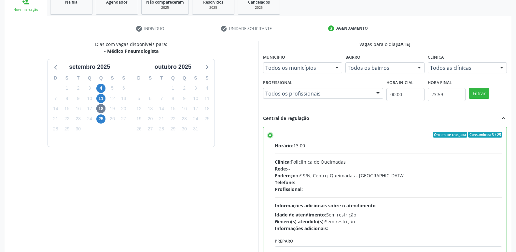
scroll to position [137, 0]
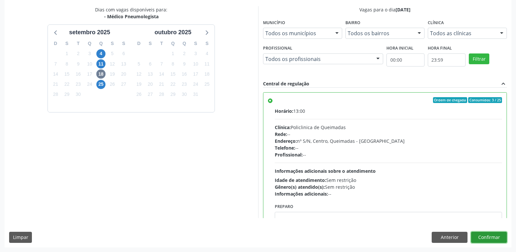
click at [498, 234] on button "Confirmar" at bounding box center [489, 236] width 36 height 11
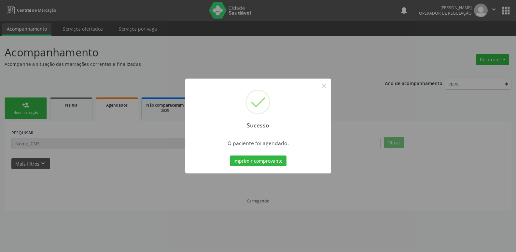
scroll to position [0, 0]
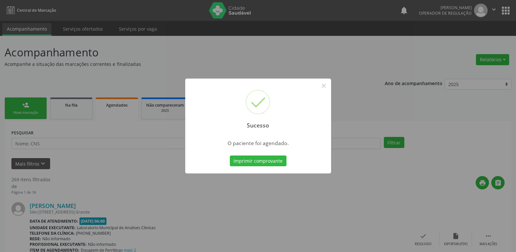
click at [230, 155] on button "Imprimir comprovante" at bounding box center [258, 160] width 57 height 11
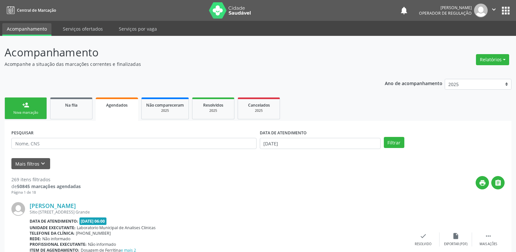
click at [23, 105] on div "person_add" at bounding box center [25, 104] width 7 height 7
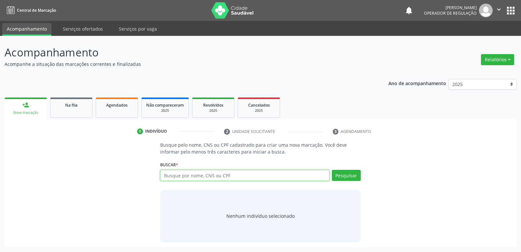
click at [198, 176] on input "text" at bounding box center [244, 175] width 169 height 11
type input "700605480332766"
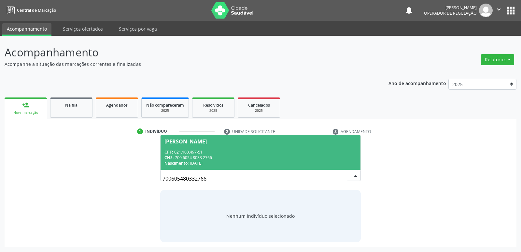
click at [220, 150] on div "CPF: 021.103.497-51" at bounding box center [260, 152] width 192 height 6
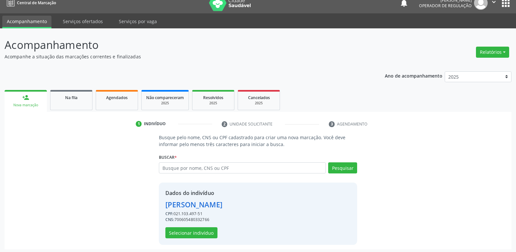
scroll to position [9, 0]
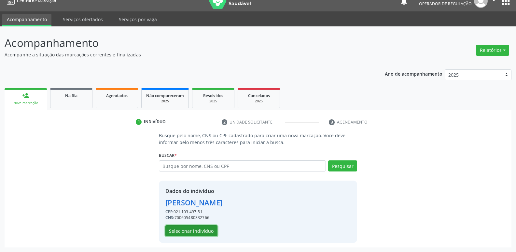
click at [201, 235] on button "Selecionar indivíduo" at bounding box center [191, 230] width 52 height 11
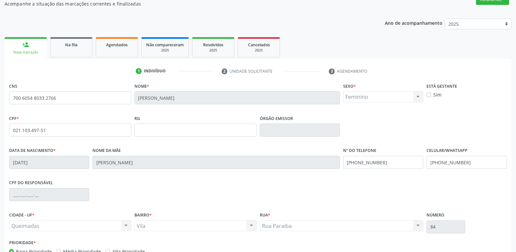
scroll to position [101, 0]
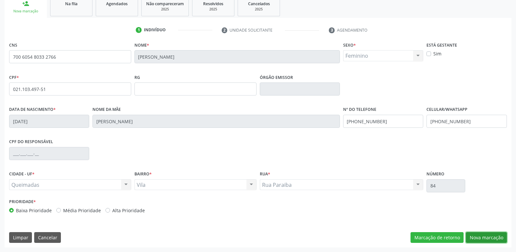
click at [495, 238] on button "Nova marcação" at bounding box center [486, 237] width 41 height 11
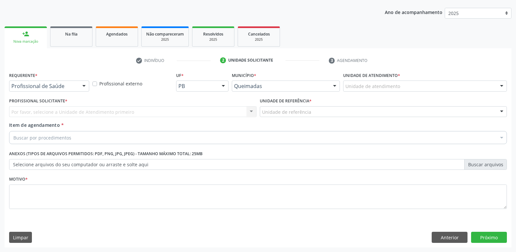
drag, startPoint x: 72, startPoint y: 84, endPoint x: 70, endPoint y: 104, distance: 20.9
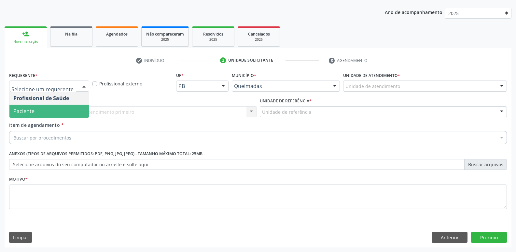
drag, startPoint x: 69, startPoint y: 112, endPoint x: 79, endPoint y: 110, distance: 10.9
click at [69, 112] on span "Paciente" at bounding box center [48, 110] width 79 height 13
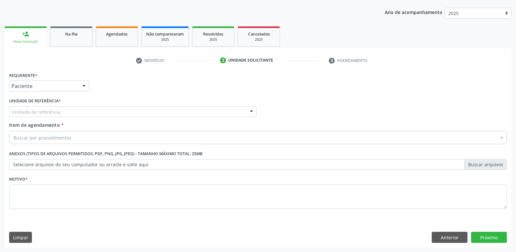
click at [91, 109] on div "Unidade de referência" at bounding box center [132, 111] width 247 height 11
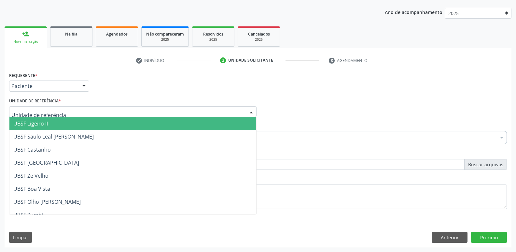
type input "V"
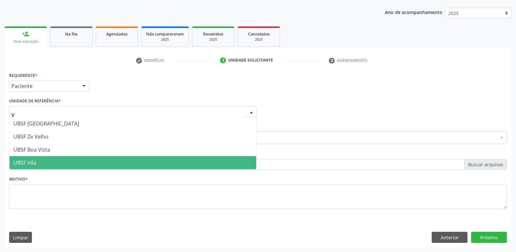
click at [70, 168] on span "UBSF Vila" at bounding box center [132, 162] width 247 height 13
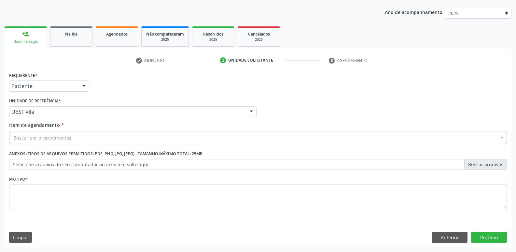
drag, startPoint x: 80, startPoint y: 138, endPoint x: 71, endPoint y: 133, distance: 10.2
click at [77, 137] on div "Buscar por procedimentos" at bounding box center [258, 137] width 498 height 13
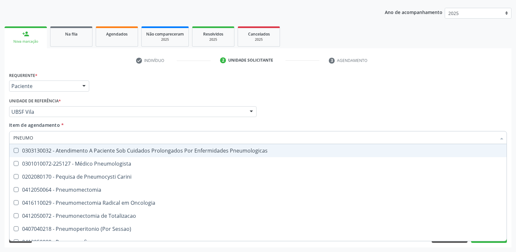
type input "PNEUMOL"
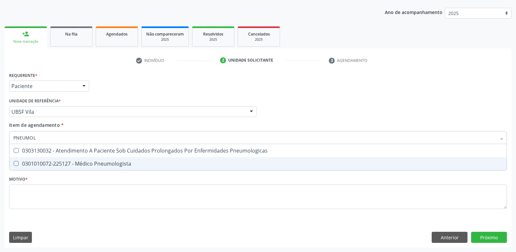
drag, startPoint x: 90, startPoint y: 164, endPoint x: 86, endPoint y: 191, distance: 27.3
click at [89, 164] on div "0301010072-225127 - Médico Pneumologista" at bounding box center [257, 163] width 489 height 5
checkbox Pneumologista "true"
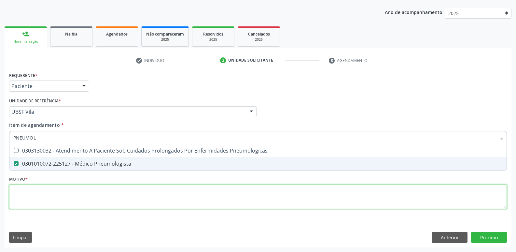
click at [82, 204] on div "Requerente * Paciente Profissional de Saúde Paciente Nenhum resultado encontrad…" at bounding box center [258, 143] width 498 height 147
paste textarea "AVALIAÇÃO"
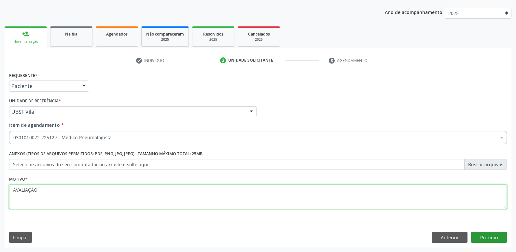
type textarea "AVALIAÇÃO"
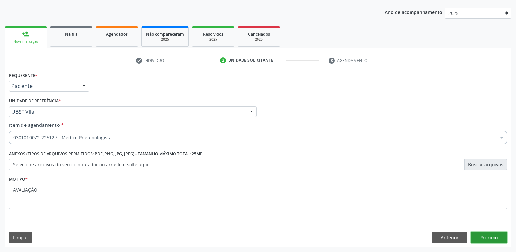
click at [482, 236] on button "Próximo" at bounding box center [489, 236] width 36 height 11
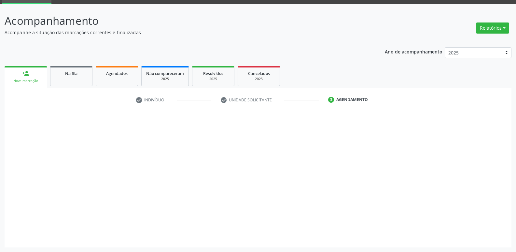
scroll to position [32, 0]
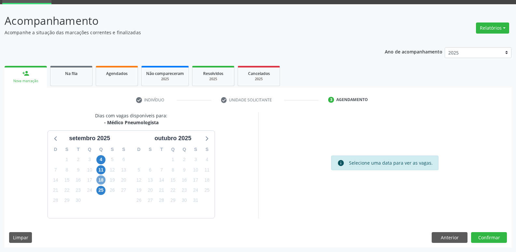
click at [99, 177] on span "18" at bounding box center [100, 179] width 9 height 9
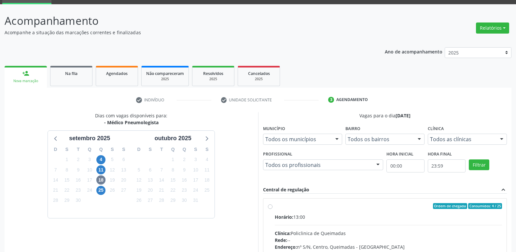
click at [425, 202] on div "Ordem de chegada Consumidos: 4 / 25 Horário: 13:00 Clínica: Policlinica de Quei…" at bounding box center [384, 252] width 243 height 109
radio input "true"
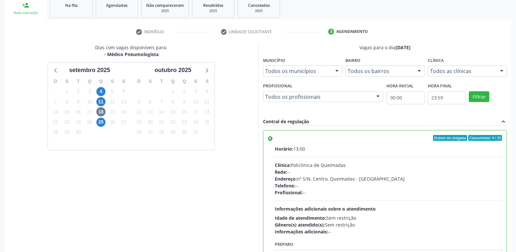
scroll to position [137, 0]
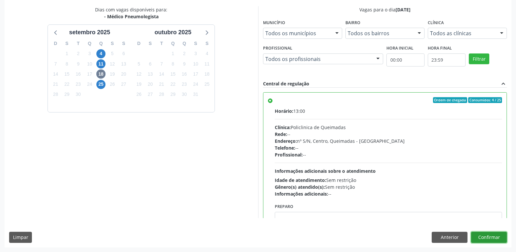
click at [472, 237] on button "Confirmar" at bounding box center [489, 236] width 36 height 11
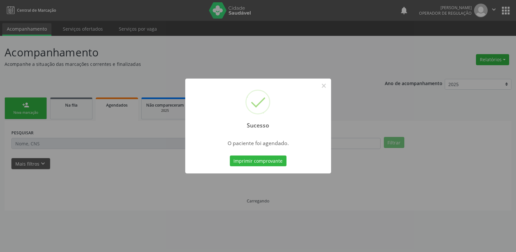
scroll to position [0, 0]
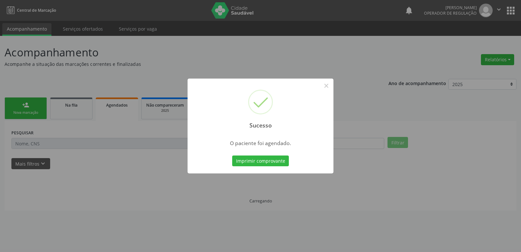
click at [232, 155] on button "Imprimir comprovante" at bounding box center [260, 160] width 57 height 11
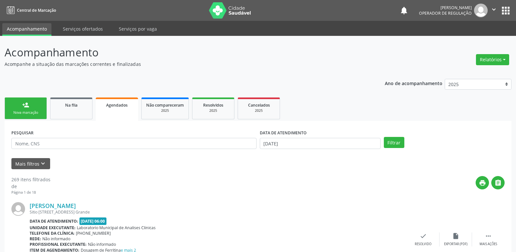
click at [28, 105] on div "person_add" at bounding box center [25, 104] width 7 height 7
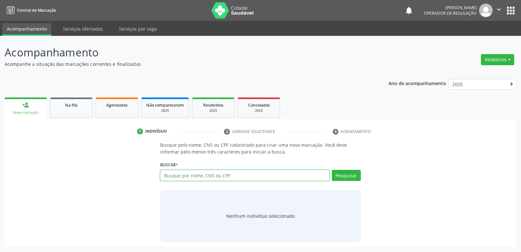
drag, startPoint x: 186, startPoint y: 175, endPoint x: 184, endPoint y: 154, distance: 21.3
click at [186, 175] on input "text" at bounding box center [244, 175] width 169 height 11
type input "700504108334558"
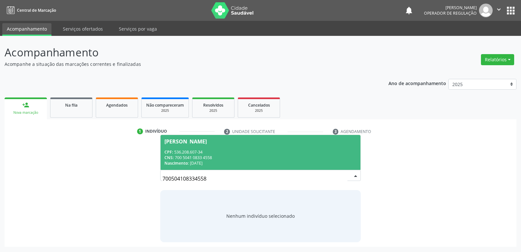
click at [184, 154] on div "CPF: 536.208.607-34" at bounding box center [260, 152] width 192 height 6
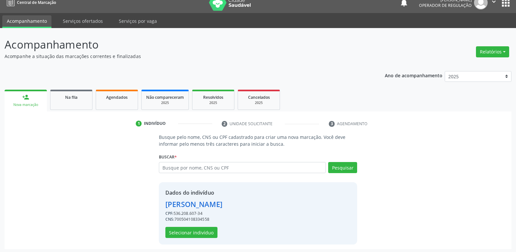
scroll to position [9, 0]
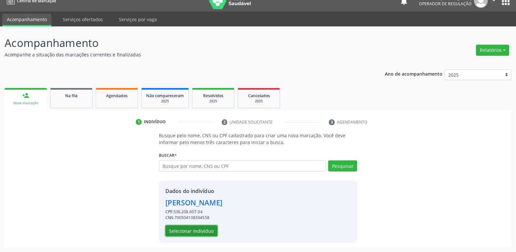
click at [181, 233] on button "Selecionar indivíduo" at bounding box center [191, 230] width 52 height 11
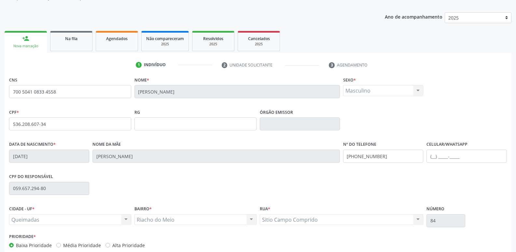
scroll to position [101, 0]
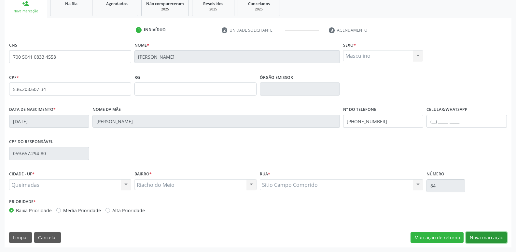
click at [480, 239] on button "Nova marcação" at bounding box center [486, 237] width 41 height 11
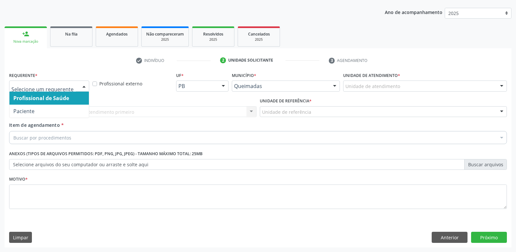
drag, startPoint x: 33, startPoint y: 85, endPoint x: 31, endPoint y: 113, distance: 27.8
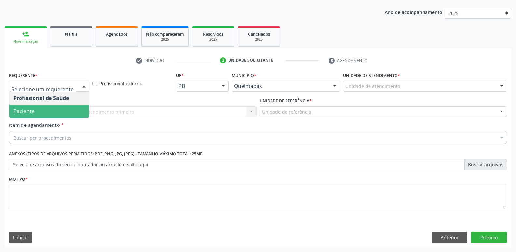
click at [32, 111] on span "Paciente" at bounding box center [23, 110] width 21 height 7
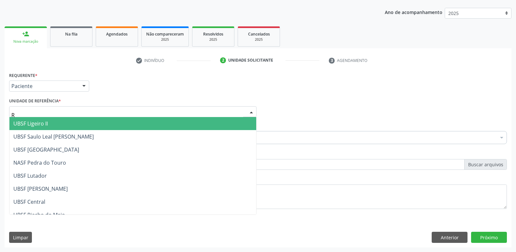
type input "RI"
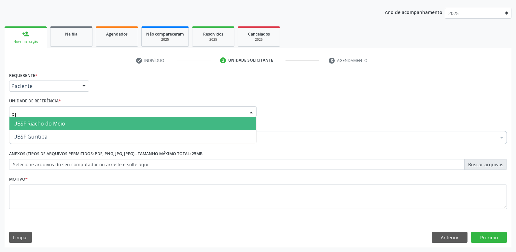
click at [35, 124] on span "UBSF Riacho do Meio" at bounding box center [39, 123] width 52 height 7
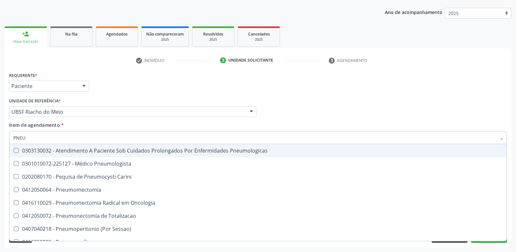
type input "PNEUM"
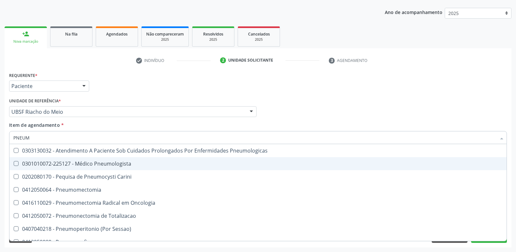
click at [85, 166] on div "0301010072-225127 - Médico Pneumologista" at bounding box center [257, 163] width 489 height 5
checkbox Pneumologista "true"
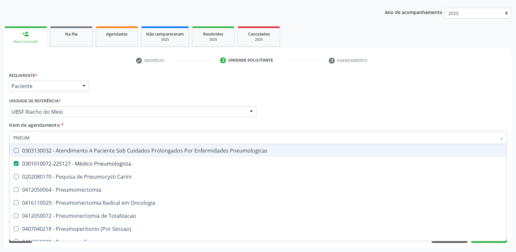
click at [107, 93] on div "Requerente * Paciente Profissional de Saúde Paciente Nenhum resultado encontrad…" at bounding box center [257, 82] width 501 height 25
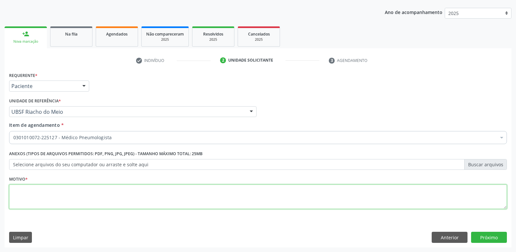
click at [73, 199] on textarea at bounding box center [258, 196] width 498 height 25
paste textarea "AVALIAÇÃO"
type textarea "AVALIAÇÃO"
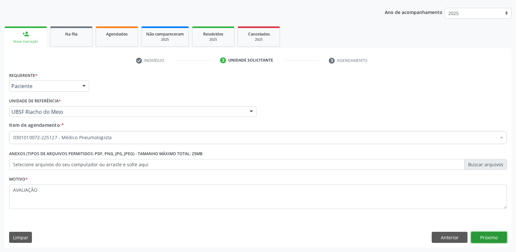
click at [481, 238] on button "Próximo" at bounding box center [489, 236] width 36 height 11
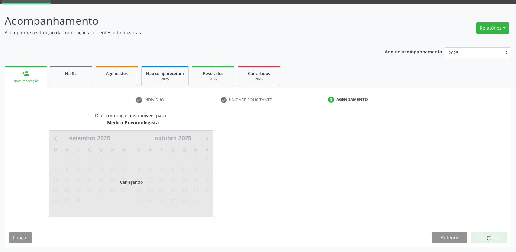
scroll to position [32, 0]
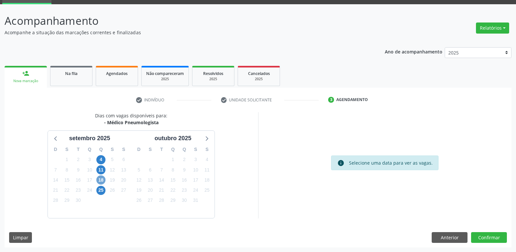
drag, startPoint x: 104, startPoint y: 179, endPoint x: 166, endPoint y: 187, distance: 62.0
click at [105, 178] on span "18" at bounding box center [100, 179] width 9 height 9
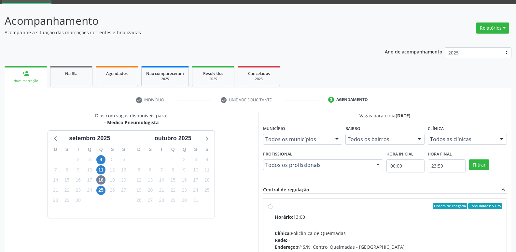
drag, startPoint x: 369, startPoint y: 214, endPoint x: 373, endPoint y: 187, distance: 26.7
click at [368, 207] on label "Ordem de chegada Consumidos: 5 / 25 Horário: 13:00 Clínica: Policlinica de Quei…" at bounding box center [389, 253] width 228 height 100
radio input "true"
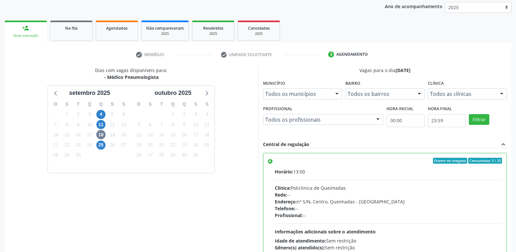
scroll to position [137, 0]
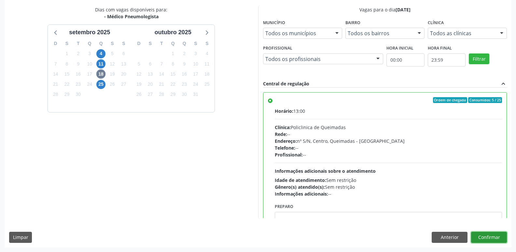
click at [486, 236] on button "Confirmar" at bounding box center [489, 236] width 36 height 11
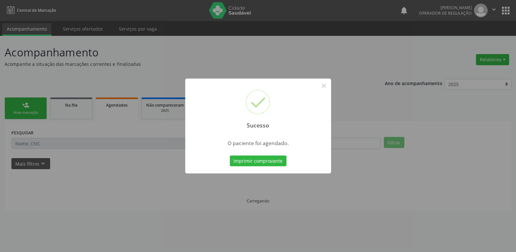
scroll to position [0, 0]
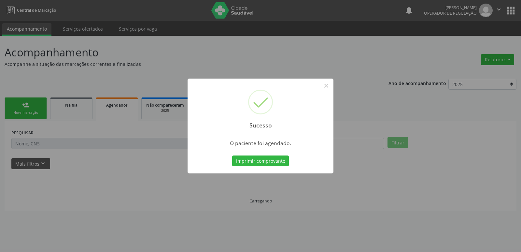
click at [232, 155] on button "Imprimir comprovante" at bounding box center [260, 160] width 57 height 11
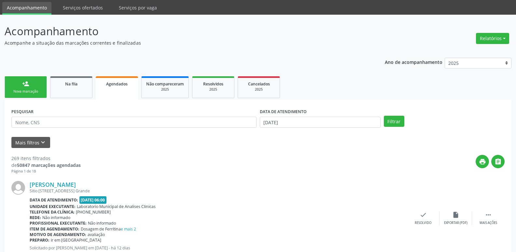
scroll to position [33, 0]
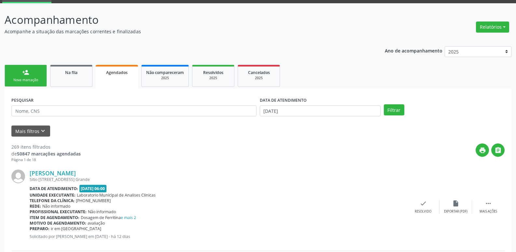
click at [24, 71] on div "person_add" at bounding box center [25, 72] width 7 height 7
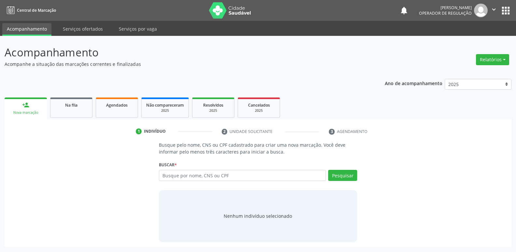
scroll to position [0, 0]
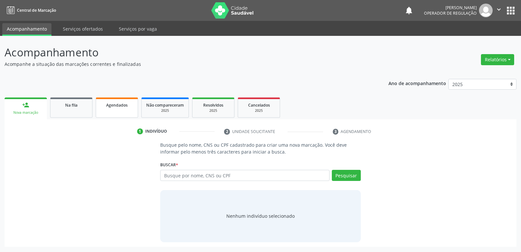
click at [110, 108] on div "Agendados" at bounding box center [117, 104] width 33 height 7
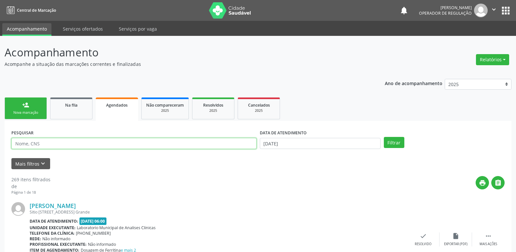
click at [64, 142] on input "text" at bounding box center [133, 143] width 245 height 11
type input "[PERSON_NAME]"
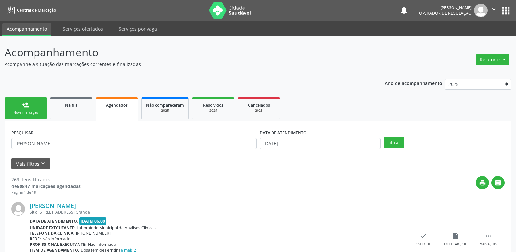
click at [275, 149] on div "DATA DE ATENDIMENTO [DATE]" at bounding box center [320, 140] width 124 height 25
click at [276, 143] on input "[DATE]" at bounding box center [320, 143] width 121 height 11
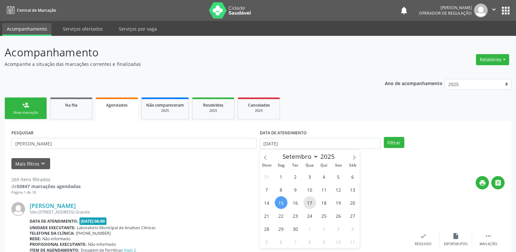
click at [310, 204] on span "17" at bounding box center [309, 202] width 13 height 13
type input "17/09/2025"
click at [310, 204] on span "17" at bounding box center [309, 202] width 13 height 13
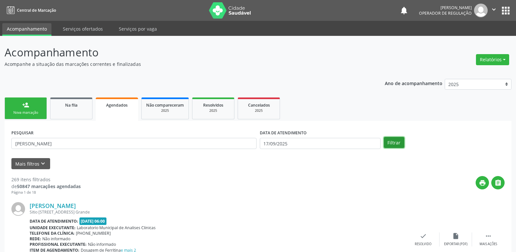
click at [400, 141] on button "Filtrar" at bounding box center [394, 142] width 21 height 11
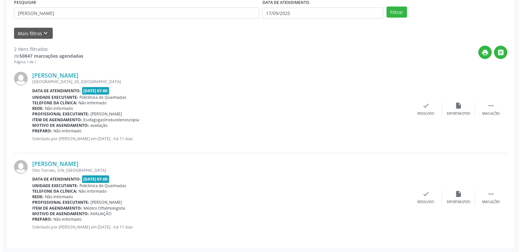
scroll to position [131, 0]
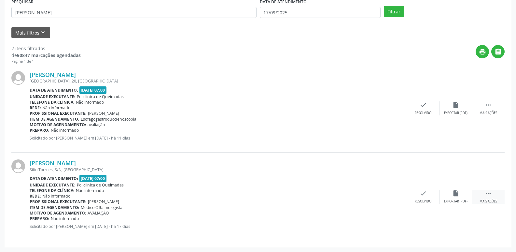
click at [488, 195] on icon "" at bounding box center [488, 192] width 7 height 7
click at [397, 199] on div "Cancelar" at bounding box center [390, 201] width 15 height 5
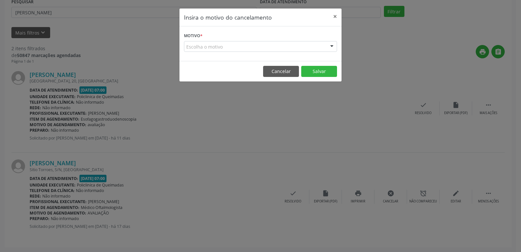
click at [243, 49] on div "Escolha o motivo" at bounding box center [260, 46] width 153 height 11
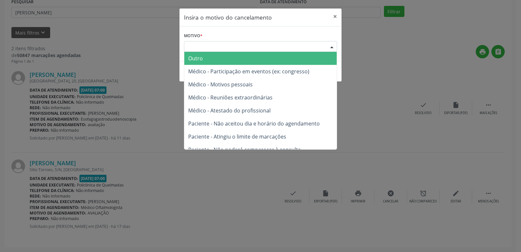
scroll to position [33, 0]
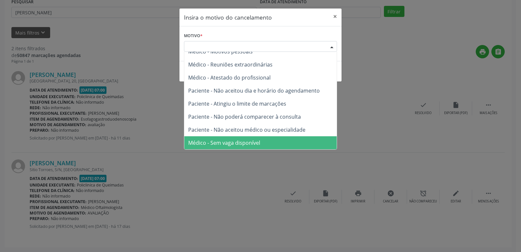
click at [239, 140] on span "Médico - Sem vaga disponível" at bounding box center [224, 142] width 72 height 7
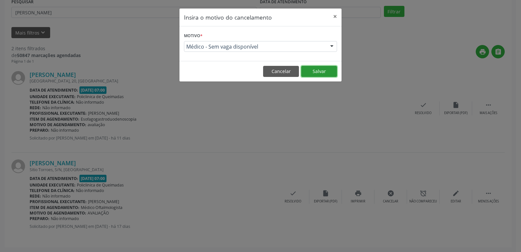
click at [315, 73] on button "Salvar" at bounding box center [319, 71] width 36 height 11
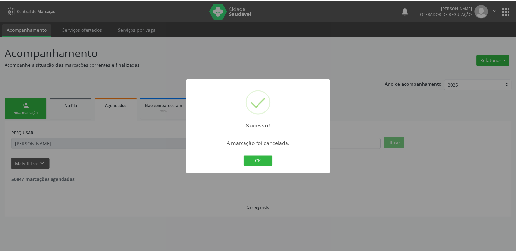
scroll to position [0, 0]
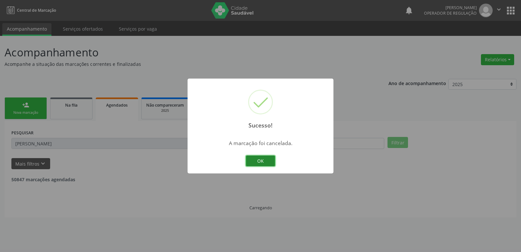
click at [265, 162] on button "OK" at bounding box center [260, 160] width 29 height 11
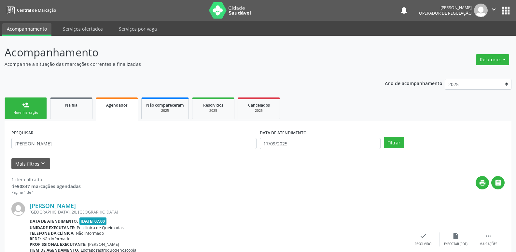
drag, startPoint x: 27, startPoint y: 101, endPoint x: 33, endPoint y: 115, distance: 15.9
click at [26, 101] on link "person_add Nova marcação" at bounding box center [26, 108] width 42 height 22
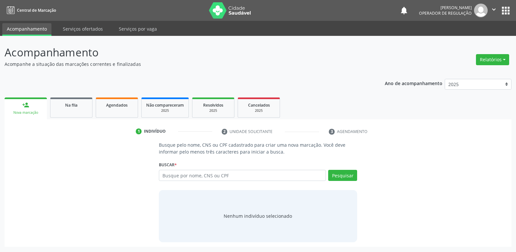
click at [33, 115] on link "person_add Nova marcação" at bounding box center [26, 108] width 42 height 22
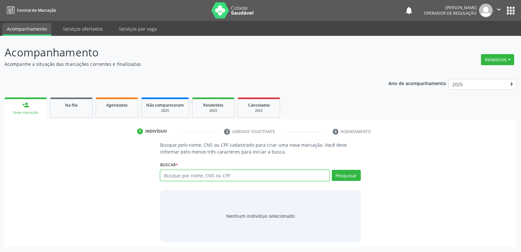
click at [206, 176] on input "text" at bounding box center [244, 175] width 169 height 11
type input "706204089861863"
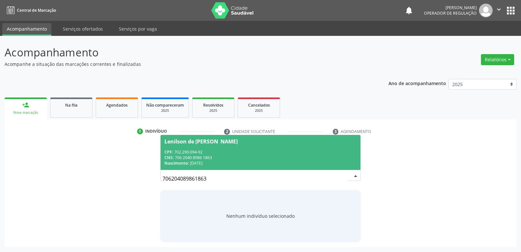
click at [267, 142] on div "Lenilson de [PERSON_NAME]" at bounding box center [260, 141] width 192 height 5
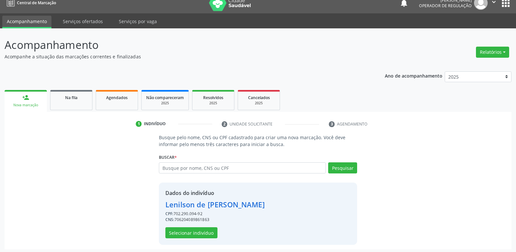
scroll to position [9, 0]
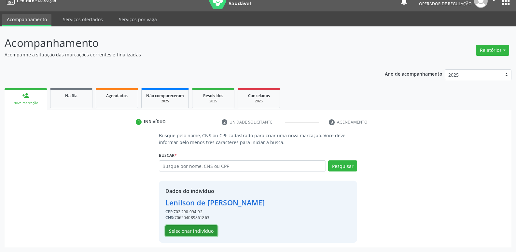
click at [207, 228] on button "Selecionar indivíduo" at bounding box center [191, 230] width 52 height 11
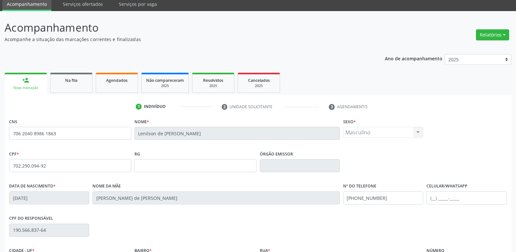
scroll to position [101, 0]
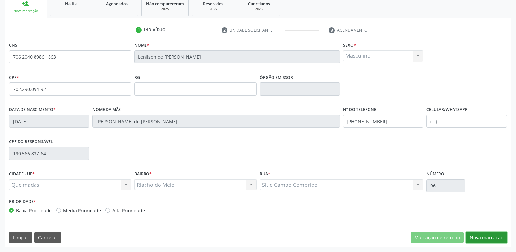
click at [484, 234] on button "Nova marcação" at bounding box center [486, 237] width 41 height 11
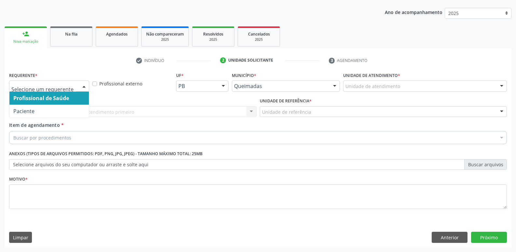
click at [31, 80] on div at bounding box center [49, 85] width 80 height 11
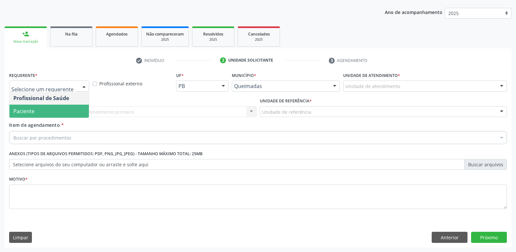
click at [37, 110] on span "Paciente" at bounding box center [48, 110] width 79 height 13
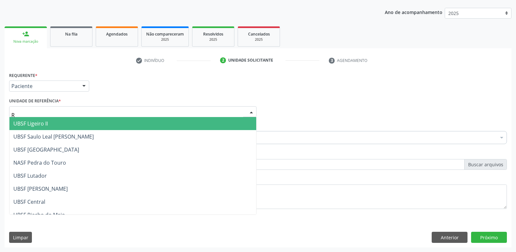
type input "RI"
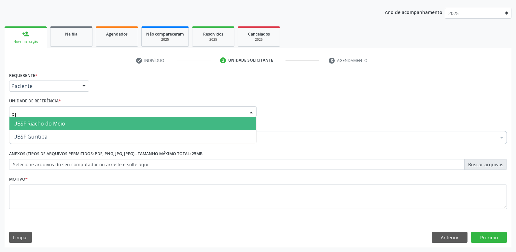
click at [43, 121] on span "UBSF Riacho do Meio" at bounding box center [39, 123] width 52 height 7
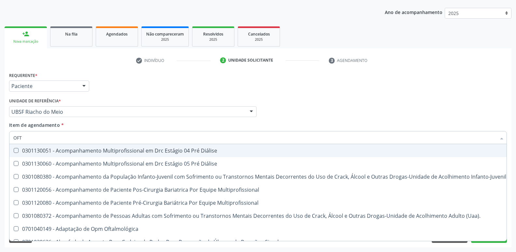
type input "OFTA"
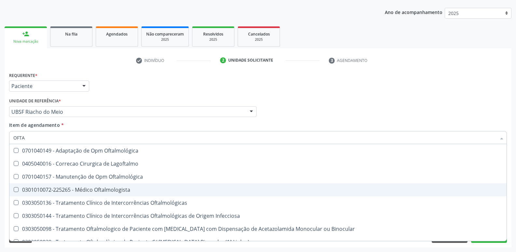
drag, startPoint x: 108, startPoint y: 189, endPoint x: 108, endPoint y: 149, distance: 40.0
click at [108, 189] on div "0301010072-225265 - Médico Oftalmologista" at bounding box center [257, 189] width 489 height 5
checkbox Oftalmologista "true"
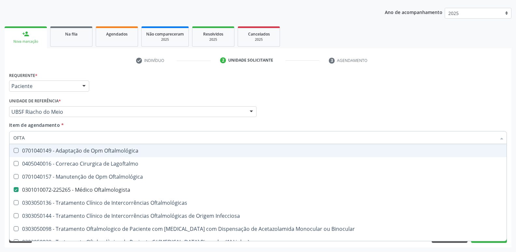
click at [126, 91] on div "Requerente * Paciente Profissional de Saúde Paciente Nenhum resultado encontrad…" at bounding box center [257, 82] width 501 height 25
checkbox Lagoftalmo "true"
checkbox Oftalmologista "false"
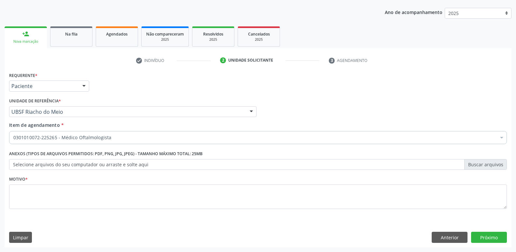
scroll to position [0, 0]
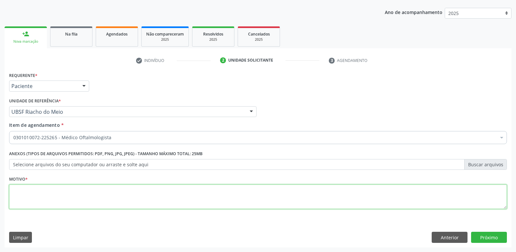
click at [90, 189] on textarea at bounding box center [258, 196] width 498 height 25
paste textarea "AVALIAÇÃO"
type textarea "AVALIAÇÃO"
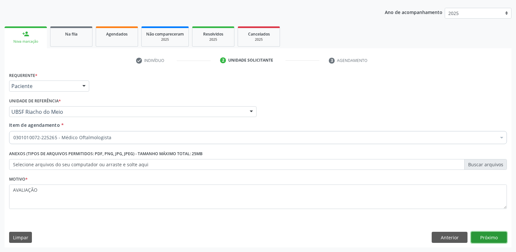
click at [489, 233] on button "Próximo" at bounding box center [489, 236] width 36 height 11
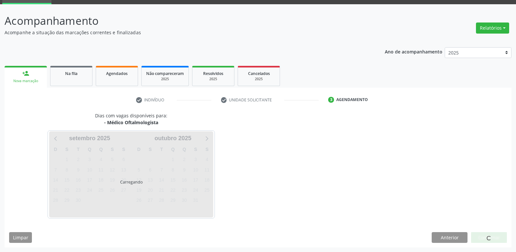
scroll to position [32, 0]
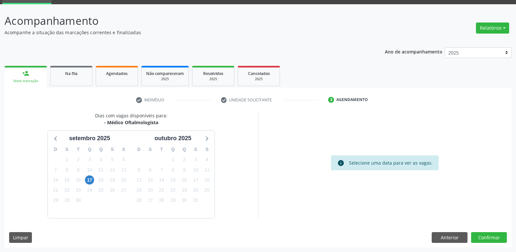
click at [96, 181] on div "18" at bounding box center [100, 180] width 11 height 10
click at [93, 180] on span "17" at bounding box center [89, 179] width 9 height 9
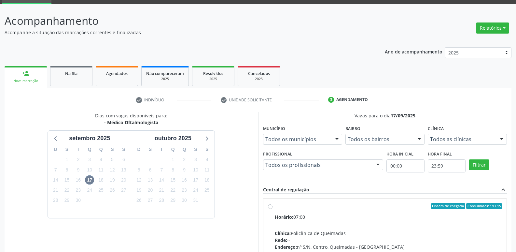
drag, startPoint x: 441, startPoint y: 224, endPoint x: 449, endPoint y: 210, distance: 16.5
click at [272, 209] on input "Ordem de chegada Consumidos: 14 / 15 Horário: 07:00 Clínica: Policlinica de Que…" at bounding box center [270, 206] width 5 height 6
radio input "true"
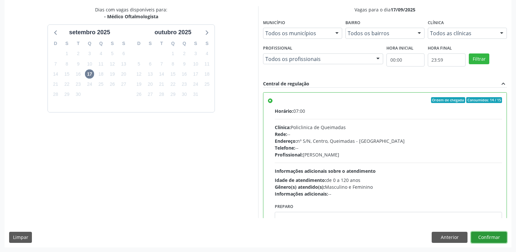
click at [489, 235] on button "Confirmar" at bounding box center [489, 236] width 36 height 11
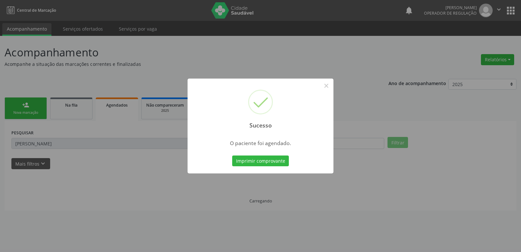
click at [232, 155] on button "Imprimir comprovante" at bounding box center [260, 160] width 57 height 11
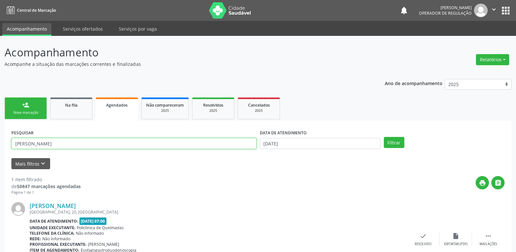
drag, startPoint x: 77, startPoint y: 143, endPoint x: 0, endPoint y: 155, distance: 77.7
click at [0, 155] on div "Acompanhamento Acompanhe a situação das marcações correntes e finalizadas Relat…" at bounding box center [258, 165] width 516 height 258
type input "mauri"
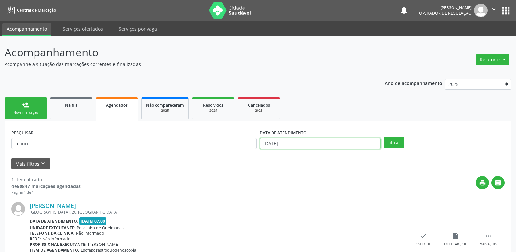
click at [308, 141] on input "[DATE]" at bounding box center [320, 143] width 121 height 11
click at [384, 137] on button "Filtrar" at bounding box center [394, 142] width 21 height 11
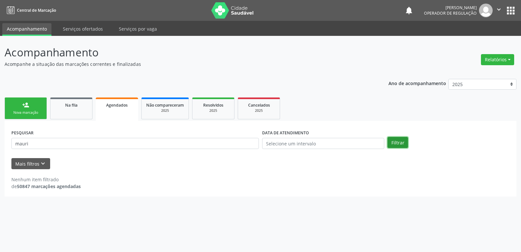
click at [397, 145] on button "Filtrar" at bounding box center [397, 142] width 21 height 11
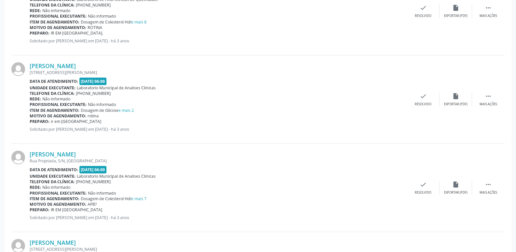
scroll to position [33, 0]
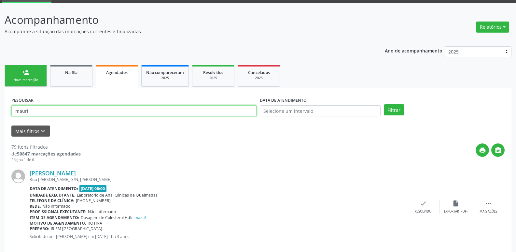
click at [102, 106] on input "mauri" at bounding box center [133, 110] width 245 height 11
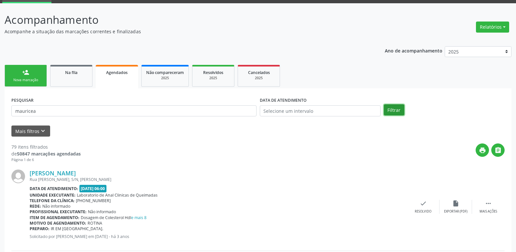
click at [386, 112] on button "Filtrar" at bounding box center [394, 109] width 21 height 11
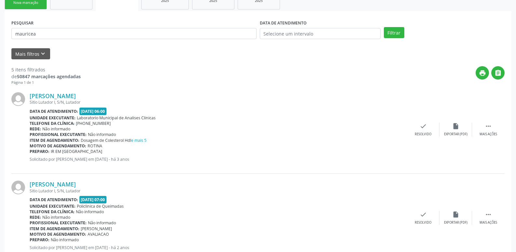
scroll to position [5, 0]
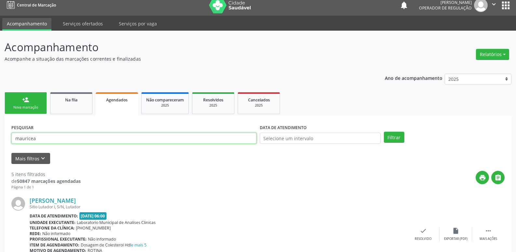
click at [33, 140] on input "mauricea" at bounding box center [133, 137] width 245 height 11
type input "mauriceia"
click at [395, 138] on button "Filtrar" at bounding box center [394, 136] width 21 height 11
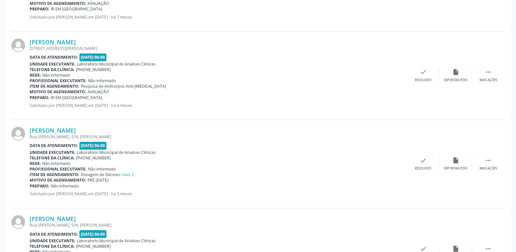
scroll to position [931, 0]
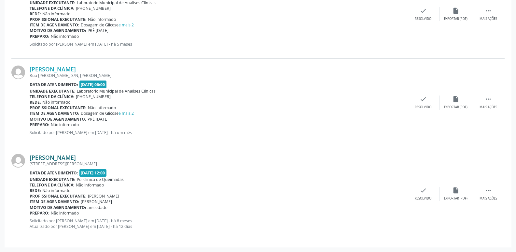
click at [76, 155] on link "[PERSON_NAME]" at bounding box center [53, 157] width 46 height 7
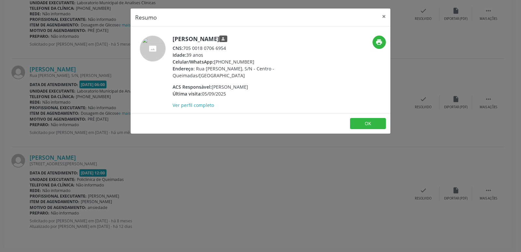
drag, startPoint x: 230, startPoint y: 48, endPoint x: 185, endPoint y: 48, distance: 45.6
click at [185, 48] on div "CNS: 705 0018 0706 6954" at bounding box center [235, 48] width 127 height 7
copy div "705 0018 0706 6954"
click at [382, 13] on button "×" at bounding box center [383, 16] width 13 height 16
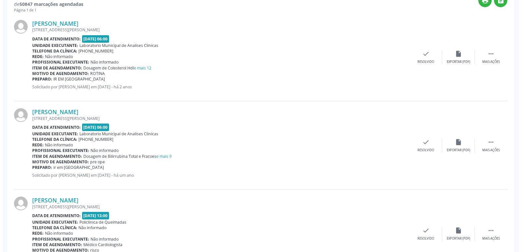
scroll to position [0, 0]
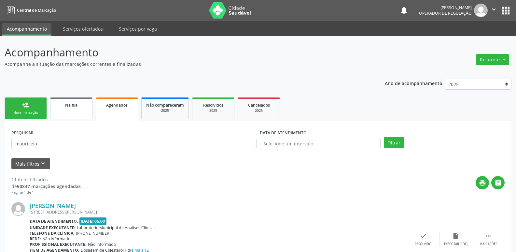
click at [70, 114] on link "Na fila" at bounding box center [71, 108] width 42 height 22
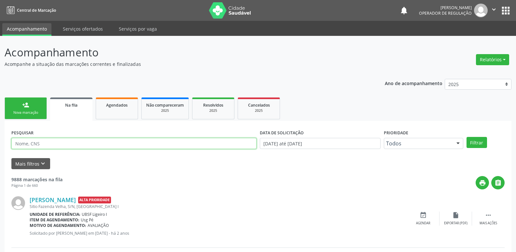
click at [92, 144] on input "text" at bounding box center [133, 143] width 245 height 11
paste input "705 0018 0706 6954"
type input "705 0018 0706 6954"
click at [466, 137] on button "Filtrar" at bounding box center [476, 142] width 21 height 11
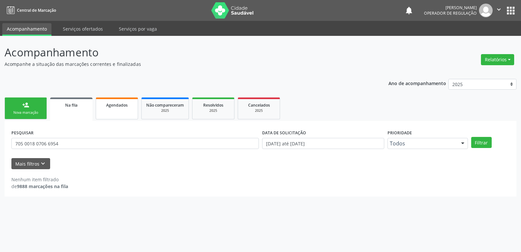
click at [123, 106] on span "Agendados" at bounding box center [116, 105] width 21 height 6
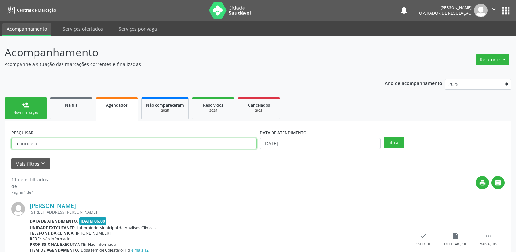
click at [64, 143] on input "mauriceia" at bounding box center [133, 143] width 245 height 11
paste input "705 0018 0706 6954"
drag, startPoint x: 36, startPoint y: 143, endPoint x: 0, endPoint y: 111, distance: 48.4
type input "705 0018 0706 6954"
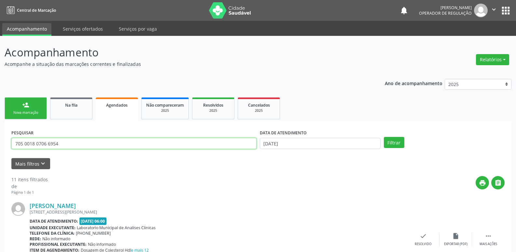
click at [384, 137] on button "Filtrar" at bounding box center [394, 142] width 21 height 11
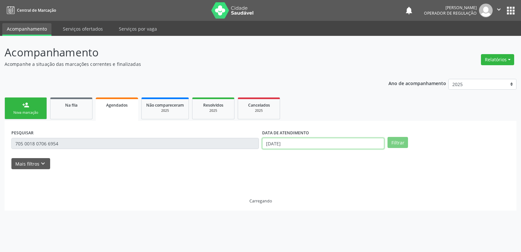
click at [300, 143] on body "Central de Marcação notifications [PERSON_NAME] Operador de regulação  Configu…" at bounding box center [260, 126] width 521 height 252
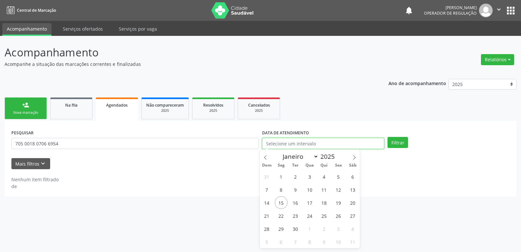
click at [387, 137] on button "Filtrar" at bounding box center [397, 142] width 21 height 11
click at [395, 141] on button "Filtrar" at bounding box center [397, 142] width 21 height 11
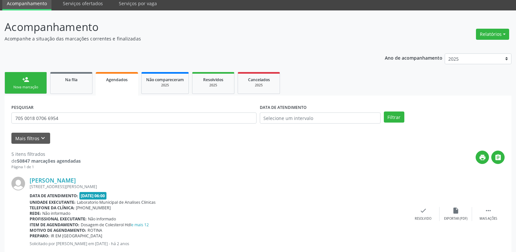
scroll to position [11, 0]
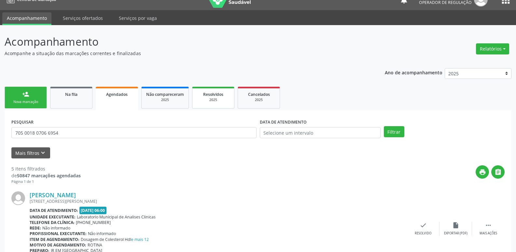
click at [204, 101] on div "2025" at bounding box center [213, 99] width 33 height 5
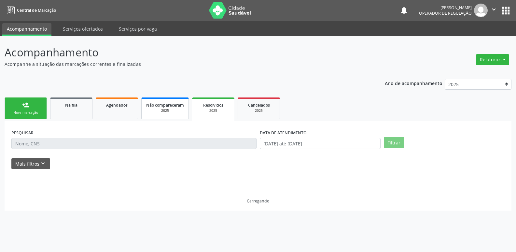
scroll to position [0, 0]
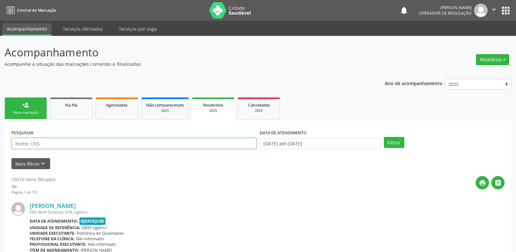
click at [68, 142] on input "text" at bounding box center [133, 143] width 245 height 11
paste input "705 0018 0706 6954"
type input "705 0018 0706 6954"
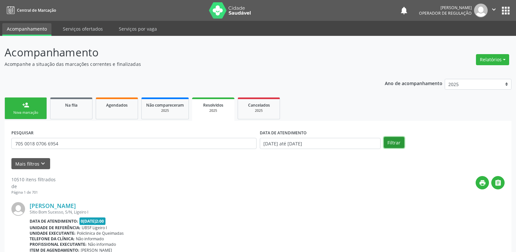
click at [394, 144] on button "Filtrar" at bounding box center [394, 142] width 21 height 11
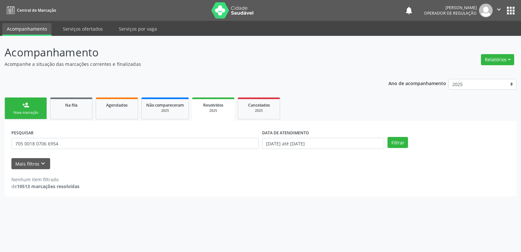
click at [28, 107] on div "person_add" at bounding box center [25, 104] width 7 height 7
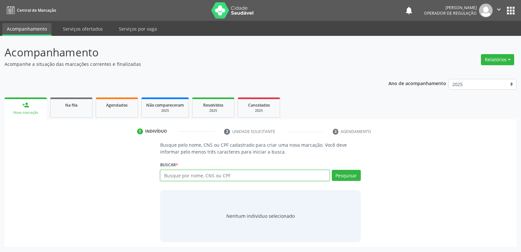
click at [174, 173] on input "text" at bounding box center [244, 175] width 169 height 11
paste input "705 0018 0706 6954"
type input "705 0018 0706 6954"
click at [339, 174] on button "Pesquisar" at bounding box center [346, 175] width 29 height 11
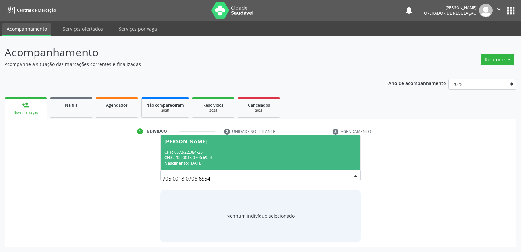
click at [288, 153] on div "CPF: 057.922.084-25" at bounding box center [260, 152] width 192 height 6
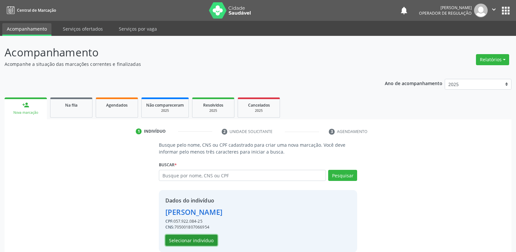
click at [180, 236] on button "Selecionar indivíduo" at bounding box center [191, 239] width 52 height 11
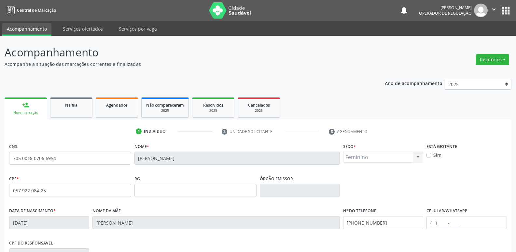
scroll to position [101, 0]
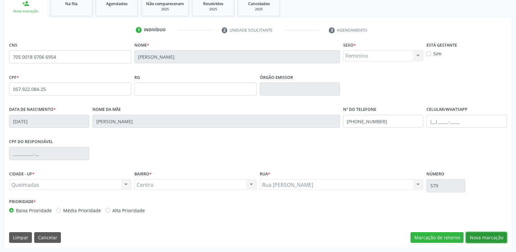
click at [475, 234] on button "Nova marcação" at bounding box center [486, 237] width 41 height 11
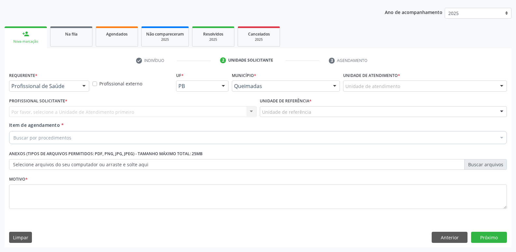
drag, startPoint x: 31, startPoint y: 86, endPoint x: 45, endPoint y: 102, distance: 21.2
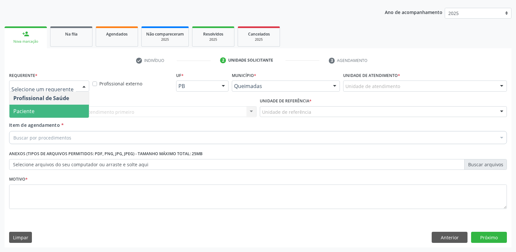
click at [47, 111] on span "Paciente" at bounding box center [48, 110] width 79 height 13
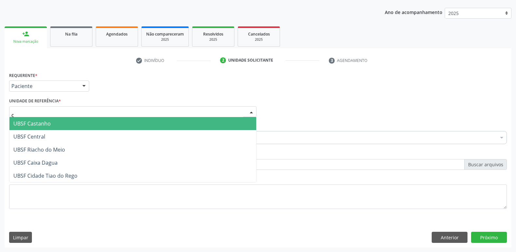
type input "ce"
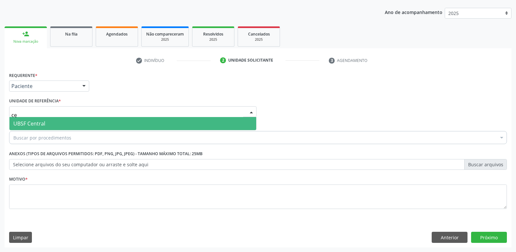
click at [46, 120] on span "UBSF Central" at bounding box center [132, 123] width 247 height 13
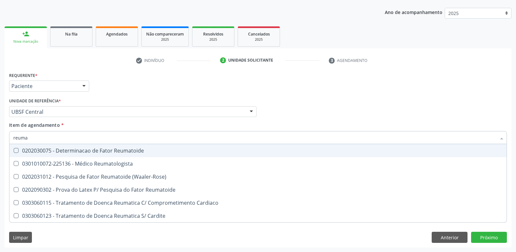
type input "reumat"
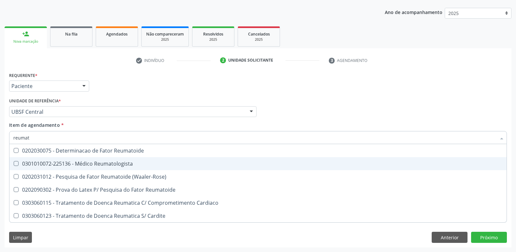
drag, startPoint x: 80, startPoint y: 160, endPoint x: 79, endPoint y: 152, distance: 8.2
click at [80, 161] on div "0301010072-225136 - Médico Reumatologista" at bounding box center [257, 163] width 489 height 5
checkbox Reumatologista "true"
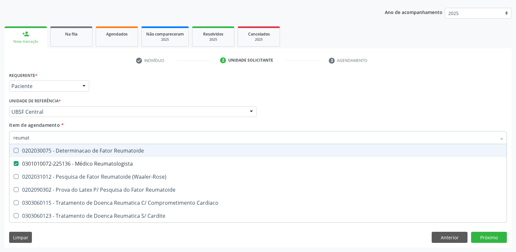
drag, startPoint x: 111, startPoint y: 95, endPoint x: 107, endPoint y: 134, distance: 38.9
click at [112, 96] on div "Requerente * Paciente Profissional de Saúde Paciente Nenhum resultado encontrad…" at bounding box center [258, 143] width 498 height 147
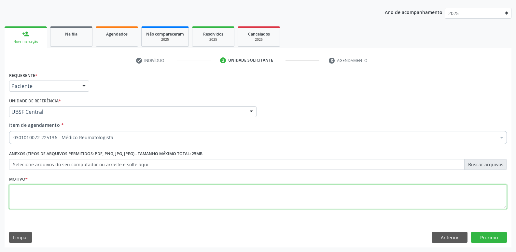
click at [73, 191] on textarea at bounding box center [258, 196] width 498 height 25
paste textarea "705 0018 0706 6954"
type textarea "705 0018 0706 6954"
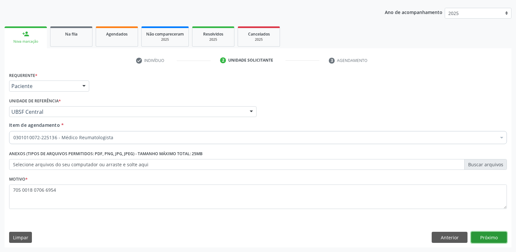
click at [488, 237] on button "Próximo" at bounding box center [489, 236] width 36 height 11
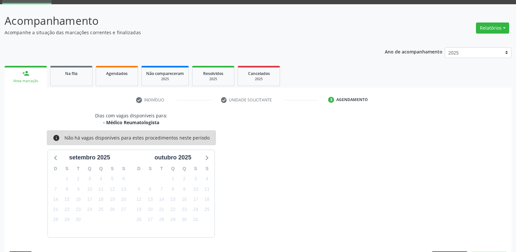
scroll to position [51, 0]
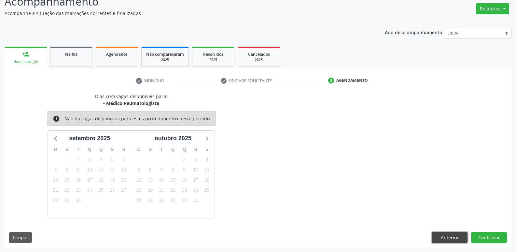
click at [444, 236] on button "Anterior" at bounding box center [450, 237] width 36 height 11
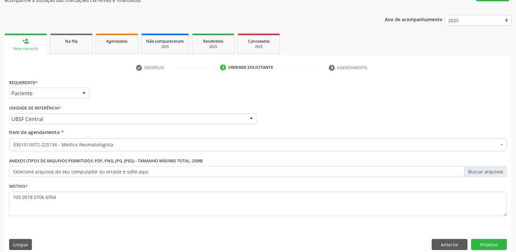
scroll to position [71, 0]
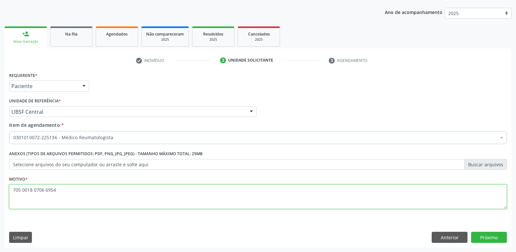
drag, startPoint x: 68, startPoint y: 192, endPoint x: 1, endPoint y: 165, distance: 72.3
click at [0, 171] on div "Acompanhamento Acompanhe a situação das marcações correntes e finalizadas Relat…" at bounding box center [258, 108] width 516 height 287
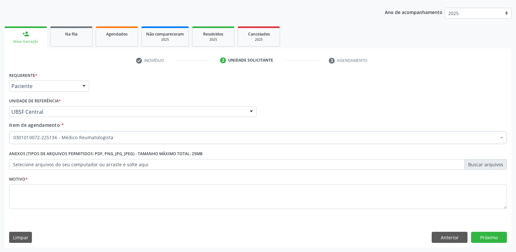
click at [468, 235] on div "Anterior Próximo" at bounding box center [469, 236] width 75 height 11
click at [457, 234] on button "Anterior" at bounding box center [450, 236] width 36 height 11
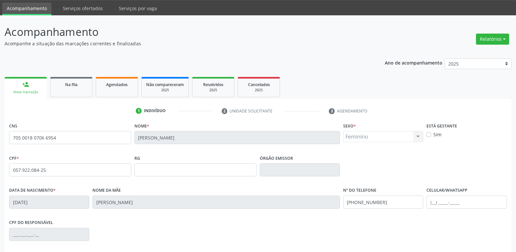
scroll to position [0, 0]
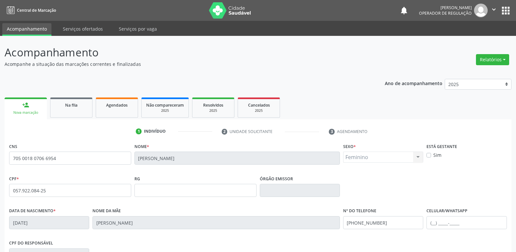
click at [504, 4] on div "notifications Elaine Machado da Silva Operador de regulação  Configurações Sai…" at bounding box center [455, 11] width 112 height 14
click at [504, 14] on button "apps" at bounding box center [505, 10] width 11 height 11
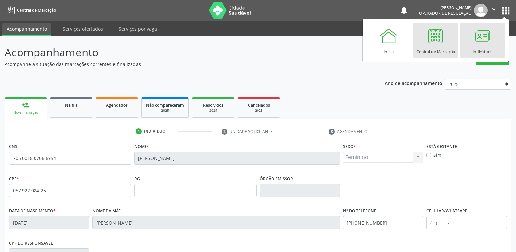
click at [478, 54] on div "Indivíduos" at bounding box center [483, 50] width 20 height 9
